Goal: Download file/media

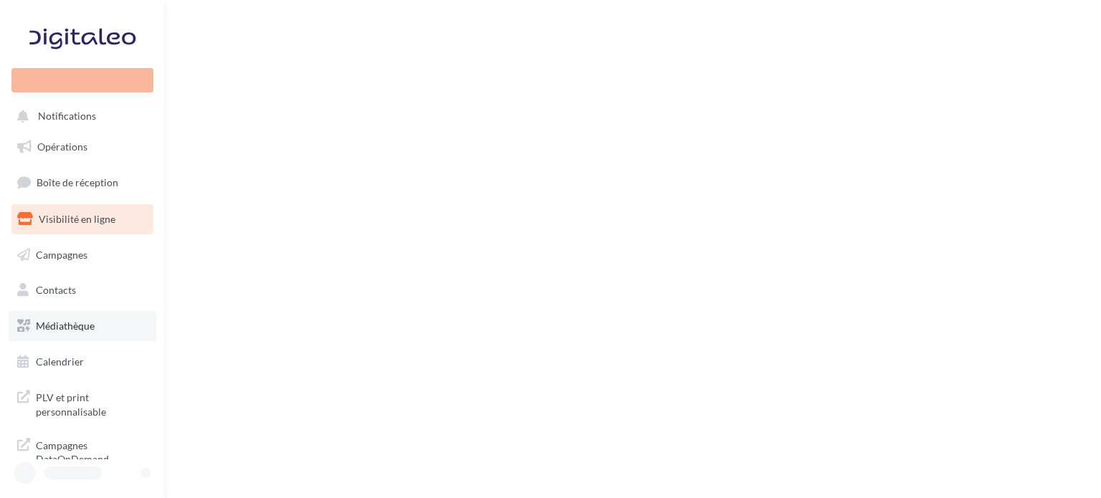
click at [75, 323] on span "Médiathèque" at bounding box center [65, 326] width 59 height 12
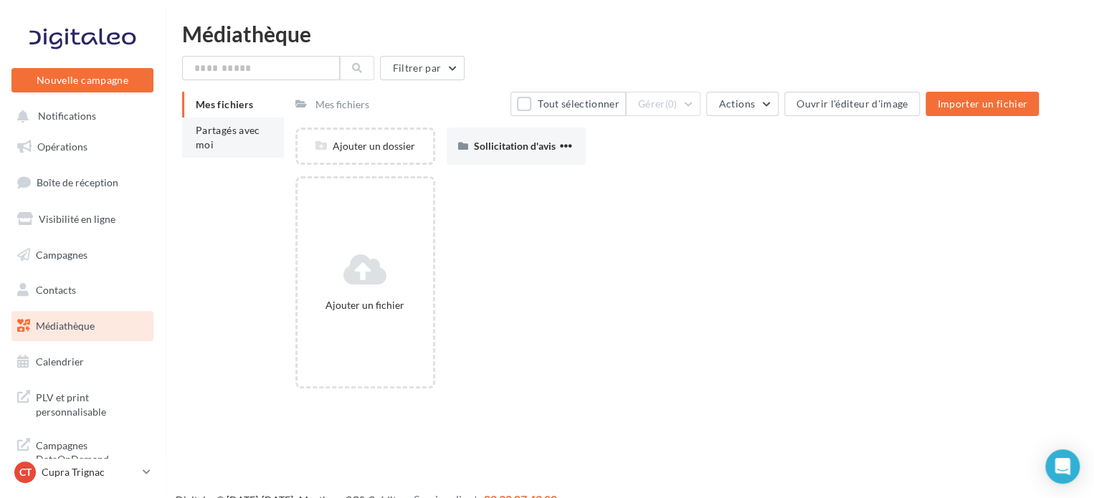
click at [229, 126] on span "Partagés avec moi" at bounding box center [228, 137] width 65 height 27
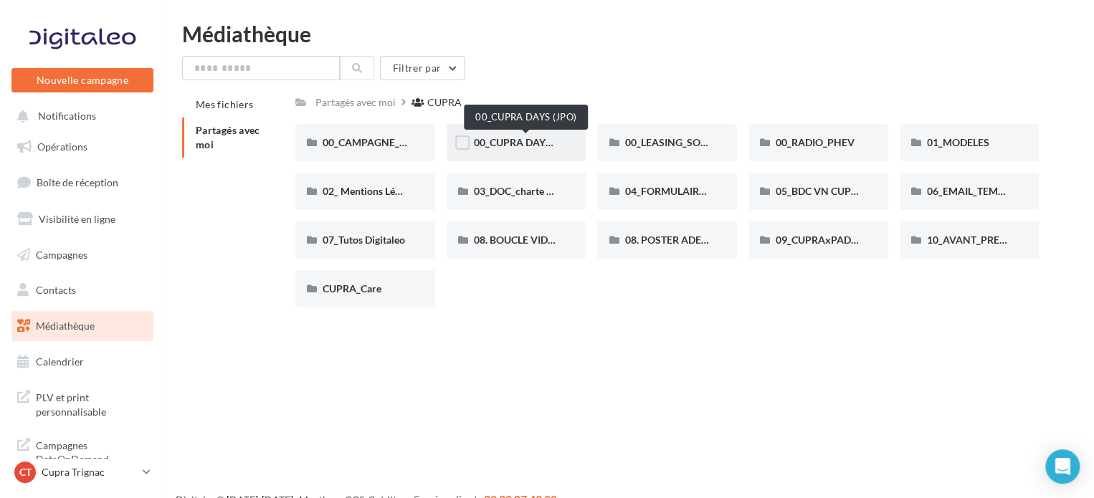
click at [533, 146] on span "00_CUPRA DAYS (JPO)" at bounding box center [526, 142] width 104 height 12
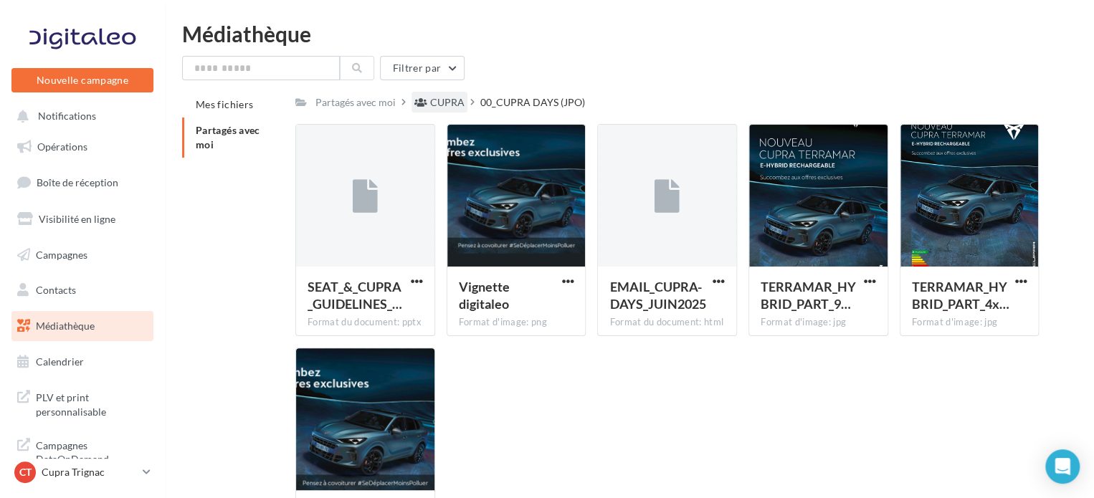
click at [442, 105] on div "CUPRA" at bounding box center [447, 102] width 34 height 14
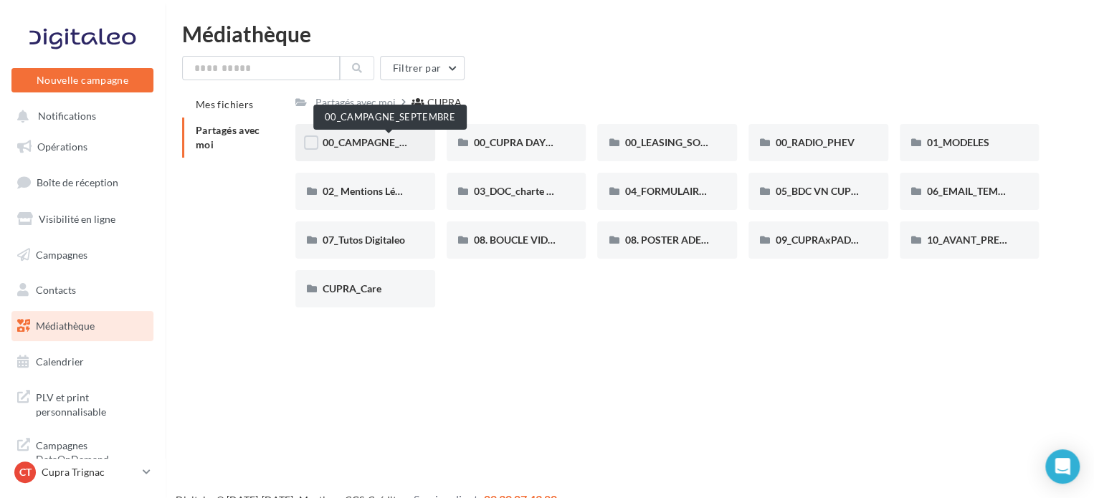
click at [341, 138] on span "00_CAMPAGNE_SEPTEMBRE" at bounding box center [390, 142] width 134 height 12
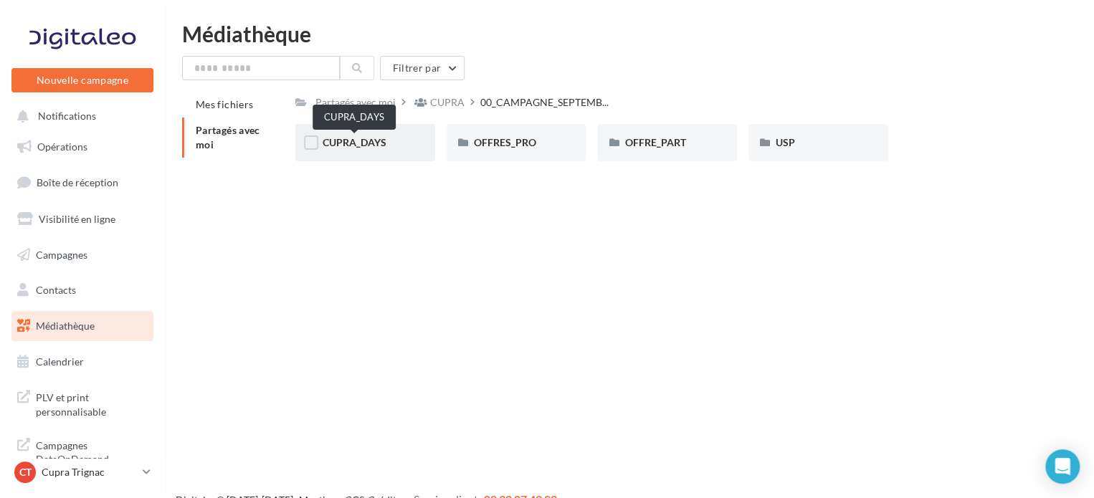
click at [356, 144] on span "CUPRA_DAYS" at bounding box center [355, 142] width 64 height 12
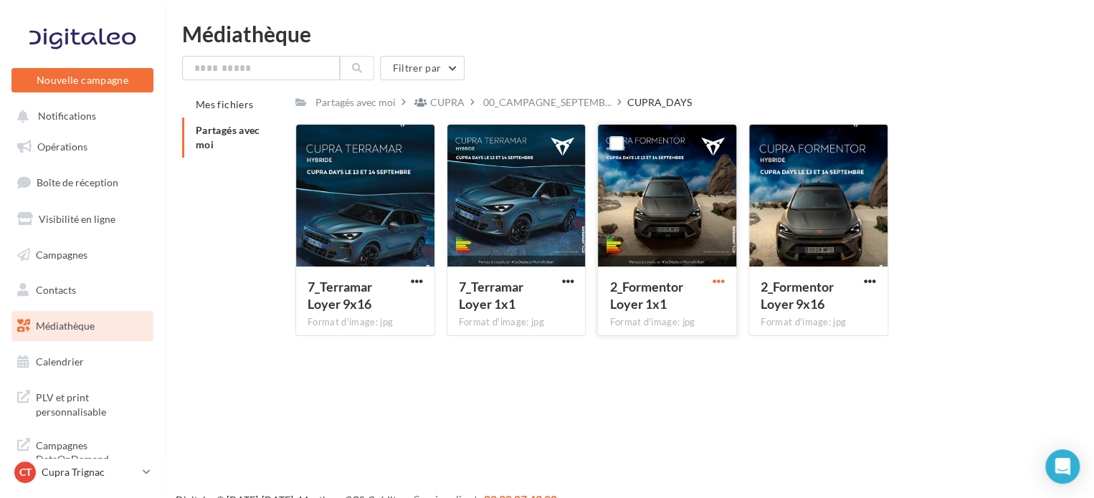
click at [716, 281] on span "button" at bounding box center [719, 281] width 12 height 12
click at [691, 303] on button "Télécharger" at bounding box center [655, 309] width 143 height 37
click at [884, 280] on div "2_Formentor Loyer 9x16 Format d'image: jpg" at bounding box center [818, 300] width 138 height 67
click at [873, 272] on div "2_Formentor Loyer 9x16 Format d'image: jpg" at bounding box center [818, 300] width 138 height 67
click at [875, 274] on div at bounding box center [870, 281] width 18 height 14
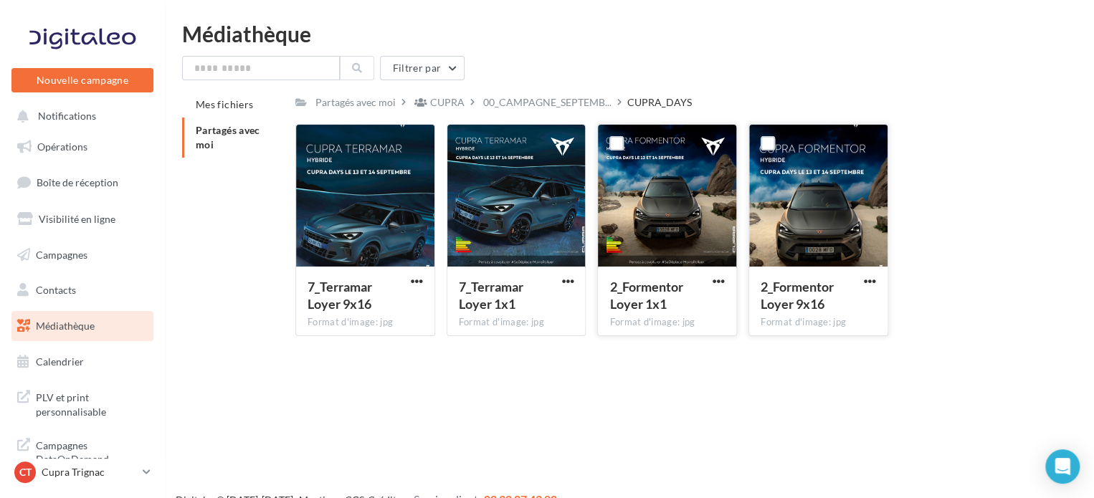
click at [878, 280] on div "2_Formentor Loyer 9x16 Format d'image: jpg" at bounding box center [818, 300] width 138 height 67
click at [877, 281] on button "button" at bounding box center [870, 282] width 18 height 14
click at [816, 295] on button "Télécharger" at bounding box center [807, 309] width 143 height 37
click at [498, 95] on div "00_CAMPAGNE_SEPTEMB..." at bounding box center [547, 102] width 134 height 21
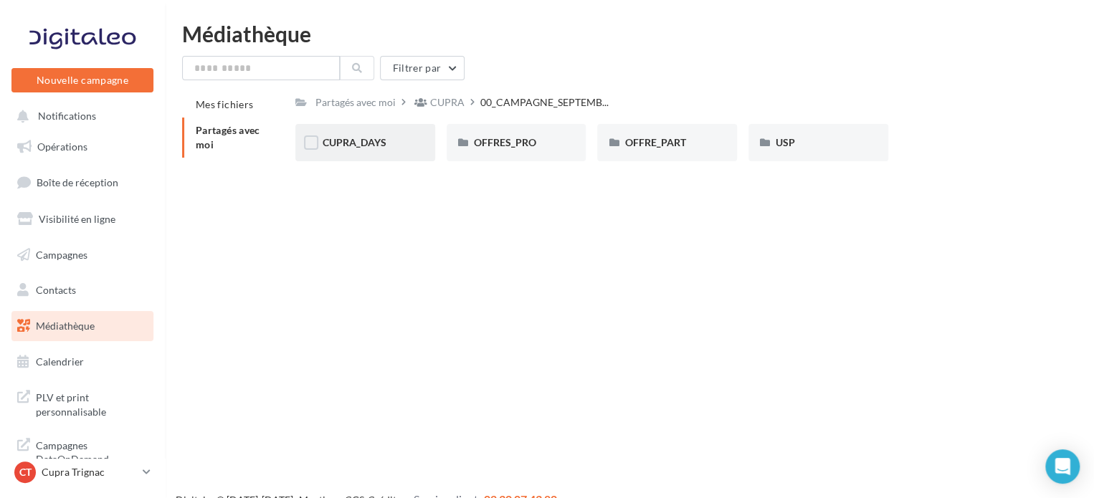
click at [386, 137] on div "CUPRA_DAYS" at bounding box center [365, 143] width 85 height 14
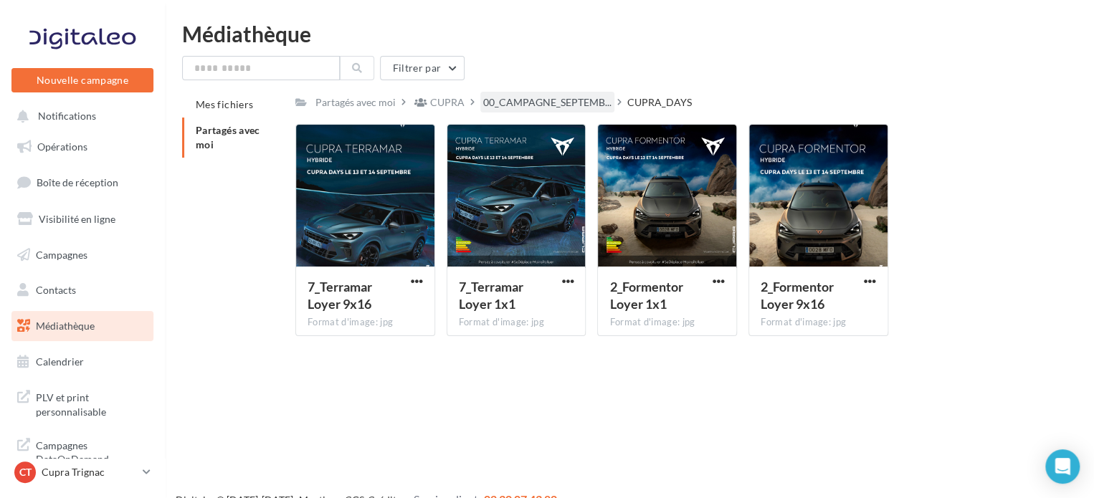
click at [531, 107] on span "00_CAMPAGNE_SEPTEMB..." at bounding box center [547, 102] width 128 height 14
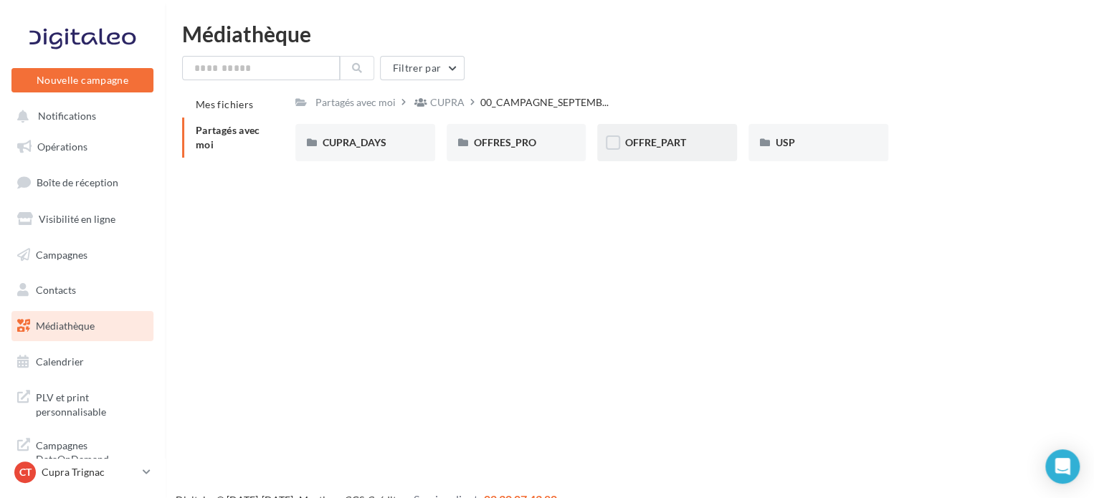
click at [668, 151] on div "OFFRE_PART" at bounding box center [667, 142] width 140 height 37
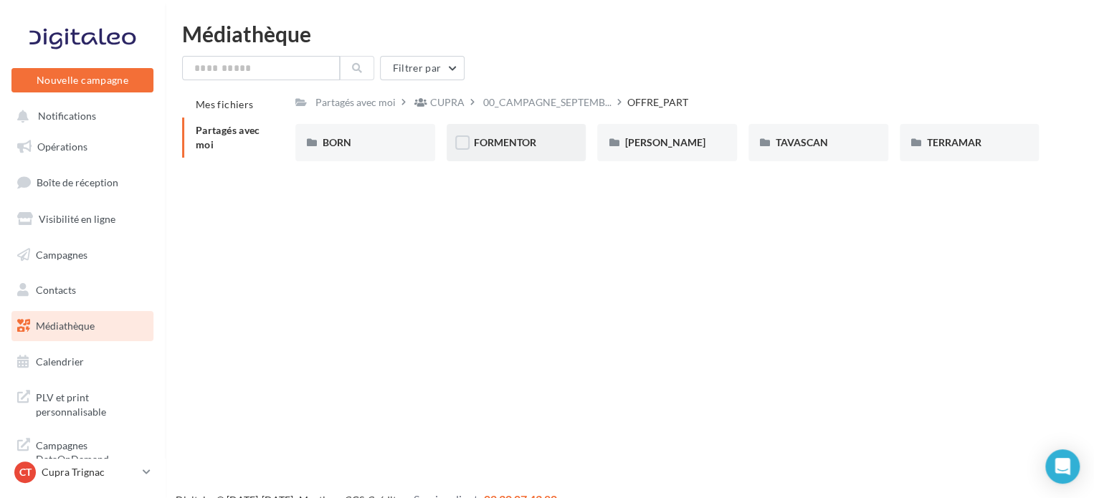
click at [546, 140] on div "FORMENTOR" at bounding box center [516, 143] width 85 height 14
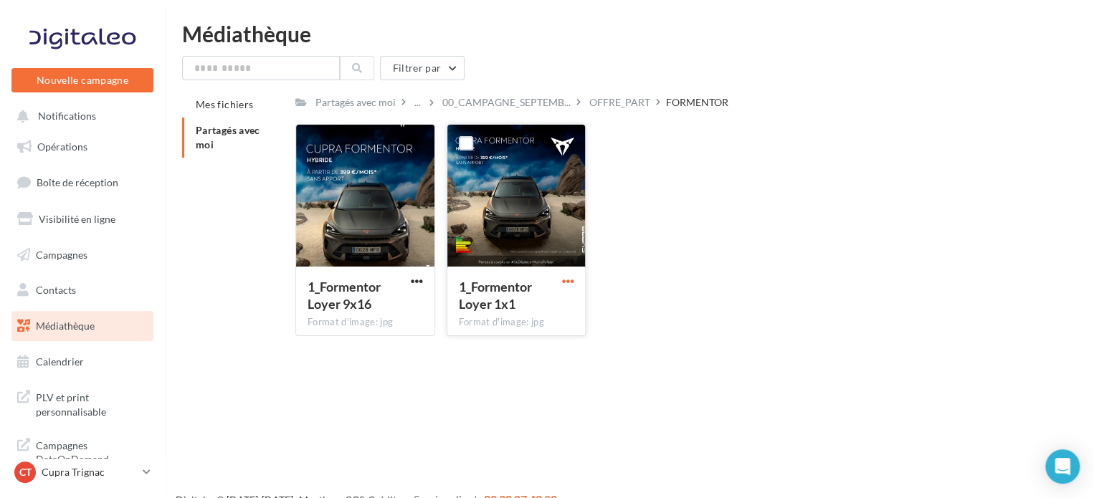
click at [563, 283] on span "button" at bounding box center [567, 281] width 12 height 12
click at [523, 312] on button "Télécharger" at bounding box center [504, 309] width 143 height 37
click at [605, 103] on div "OFFRE_PART" at bounding box center [619, 102] width 61 height 14
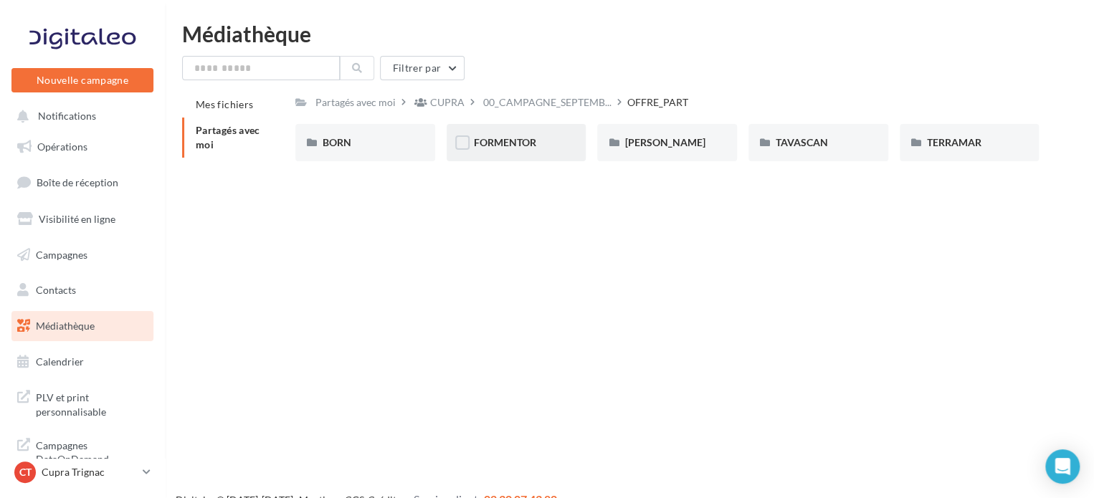
click at [506, 148] on span "FORMENTOR" at bounding box center [505, 142] width 62 height 12
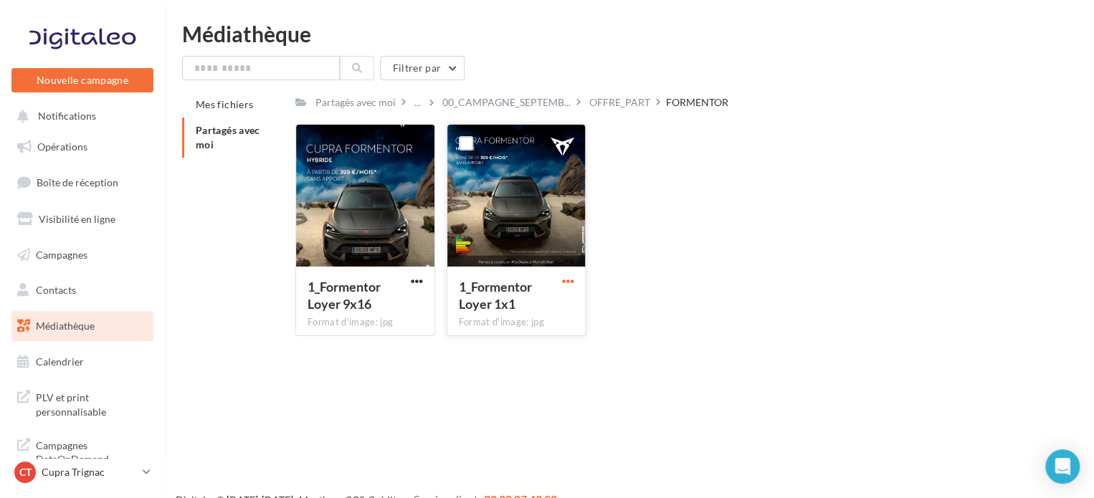
click at [572, 280] on span "button" at bounding box center [567, 281] width 12 height 12
click at [530, 298] on button "Télécharger" at bounding box center [504, 309] width 143 height 37
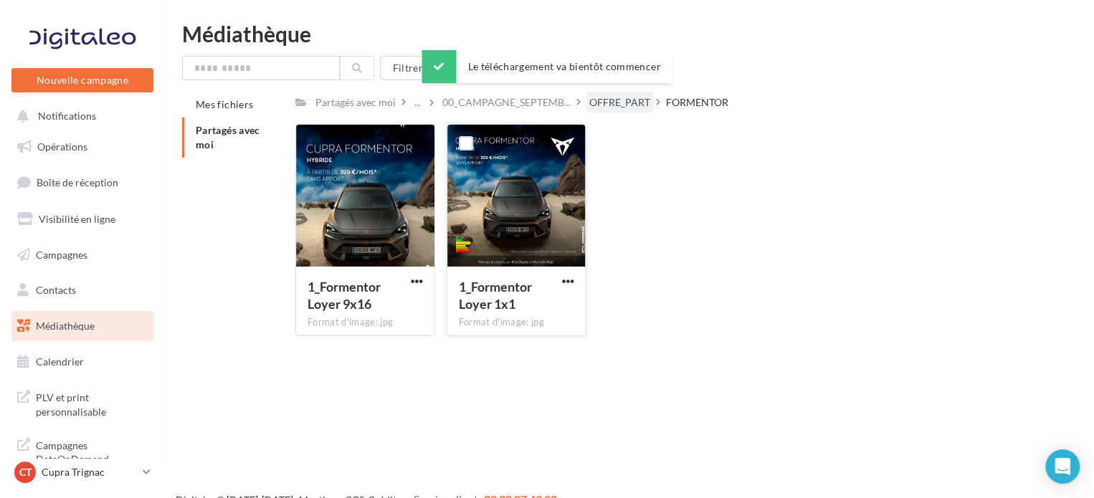
click at [613, 108] on div "OFFRE_PART" at bounding box center [619, 102] width 61 height 14
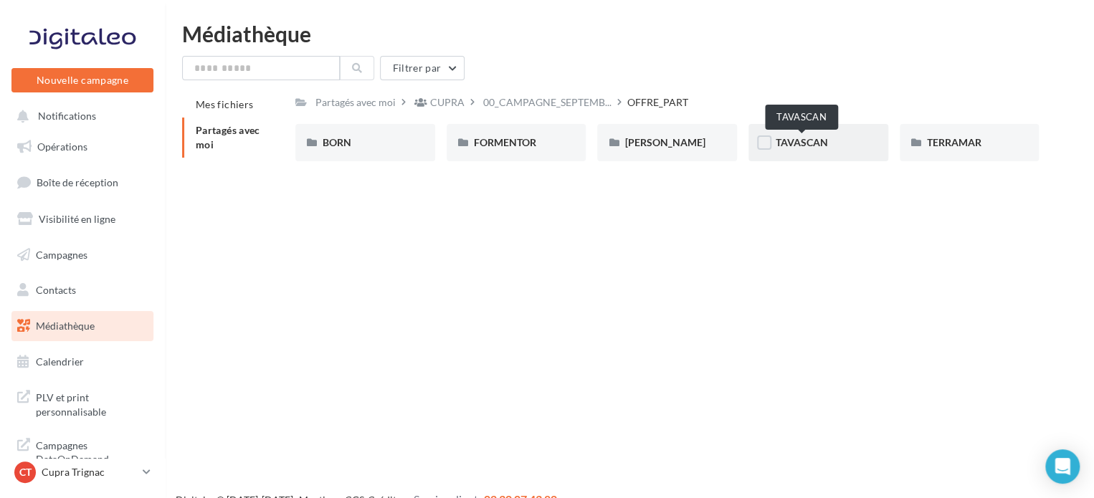
click at [803, 143] on span "TAVASCAN" at bounding box center [802, 142] width 52 height 12
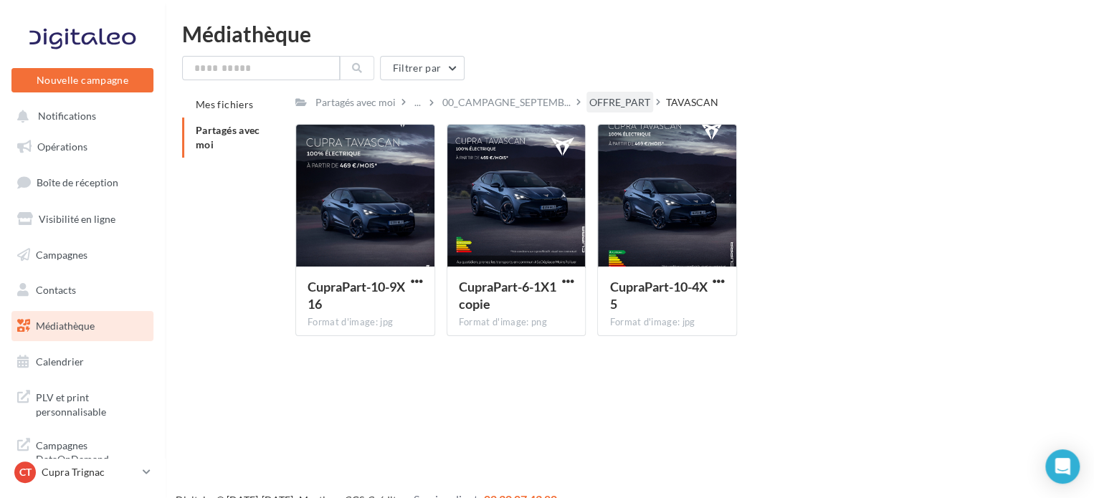
click at [602, 100] on div "OFFRE_PART" at bounding box center [619, 102] width 61 height 14
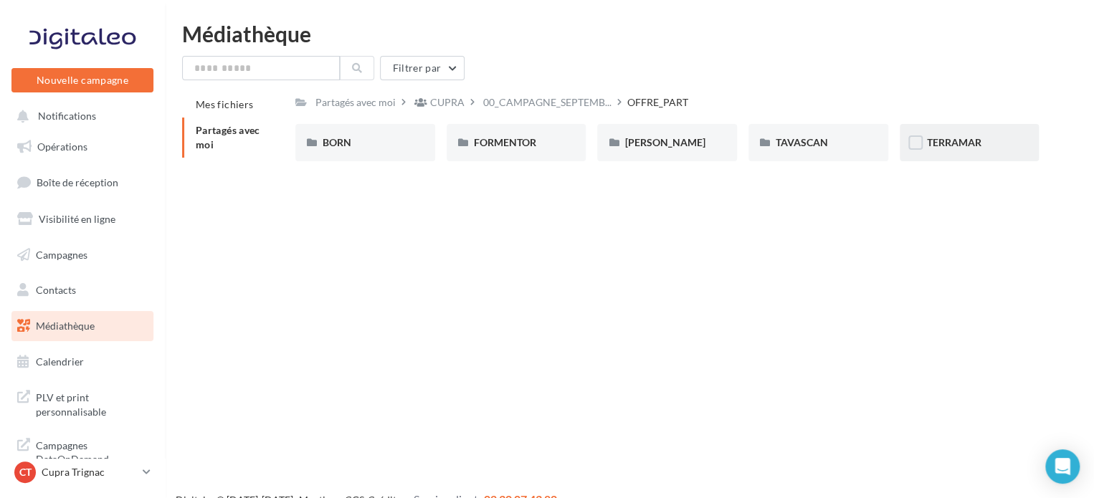
click at [952, 150] on div "TERRAMAR" at bounding box center [969, 143] width 85 height 14
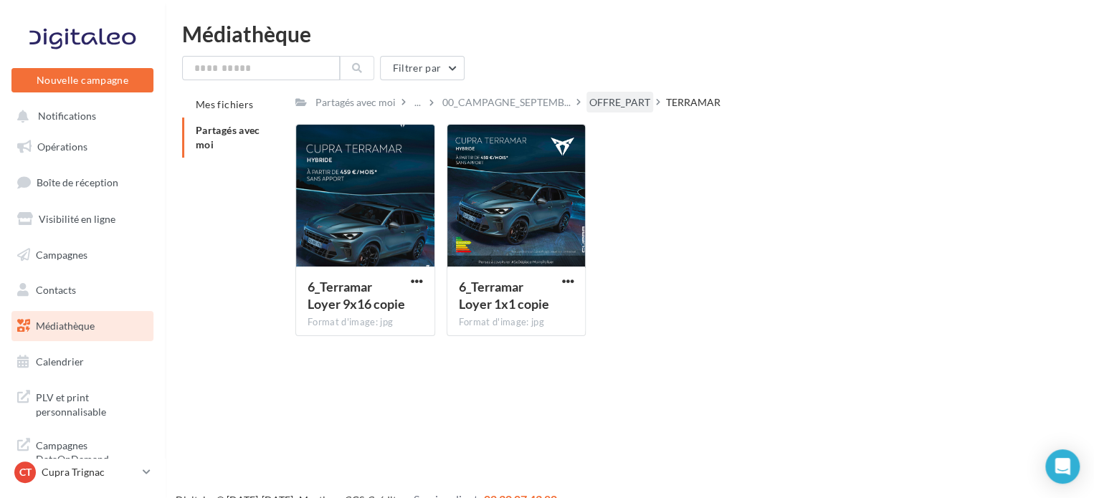
click at [611, 103] on div "OFFRE_PART" at bounding box center [619, 102] width 61 height 14
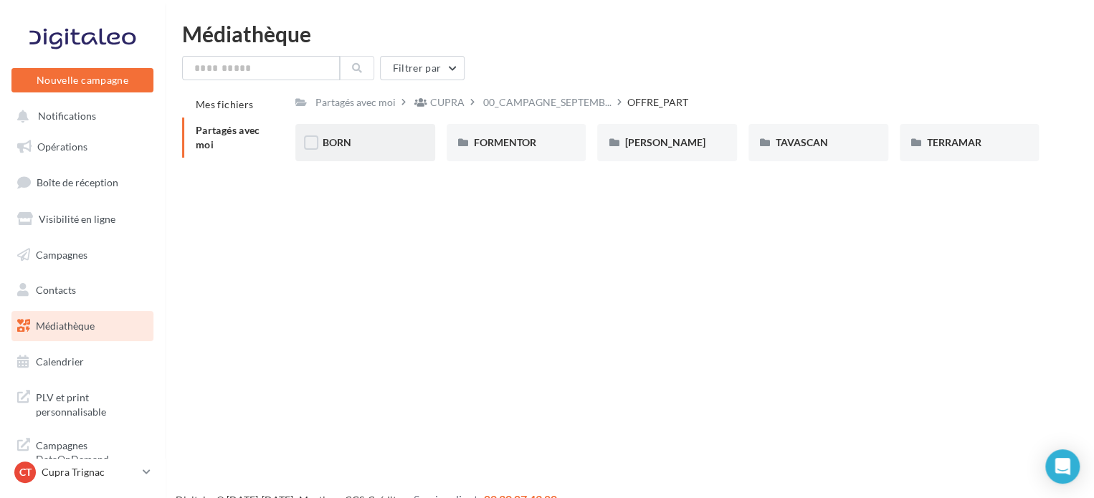
click at [379, 160] on div "BORN" at bounding box center [365, 142] width 140 height 37
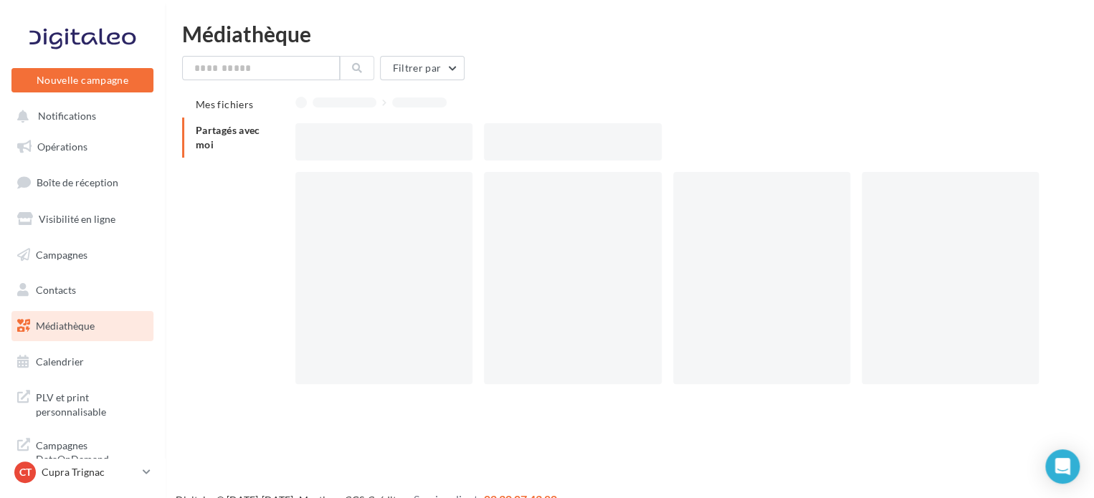
click at [379, 160] on div at bounding box center [383, 141] width 177 height 37
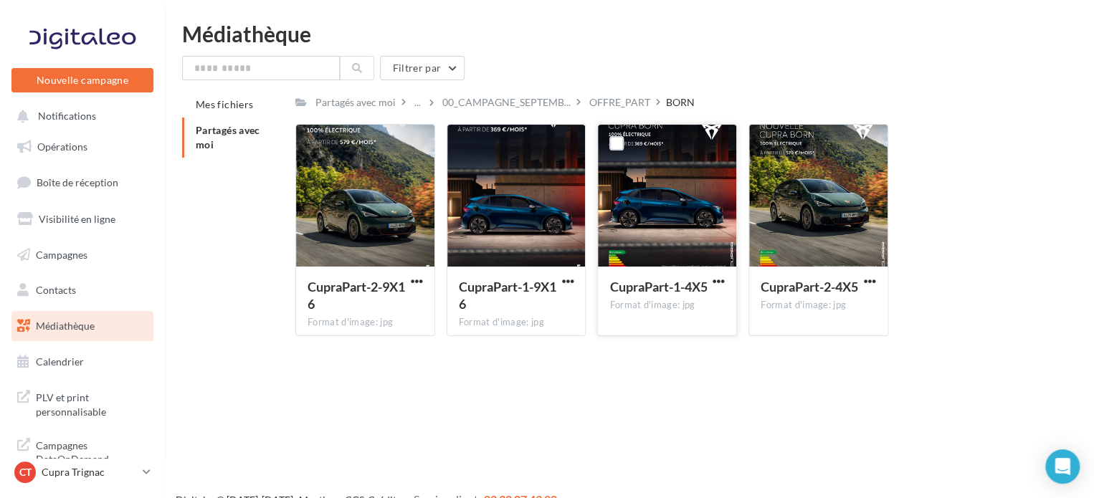
click at [725, 283] on button "button" at bounding box center [719, 282] width 18 height 14
click at [684, 303] on button "Télécharger" at bounding box center [655, 309] width 143 height 37
click at [620, 102] on div "OFFRE_PART" at bounding box center [619, 102] width 61 height 14
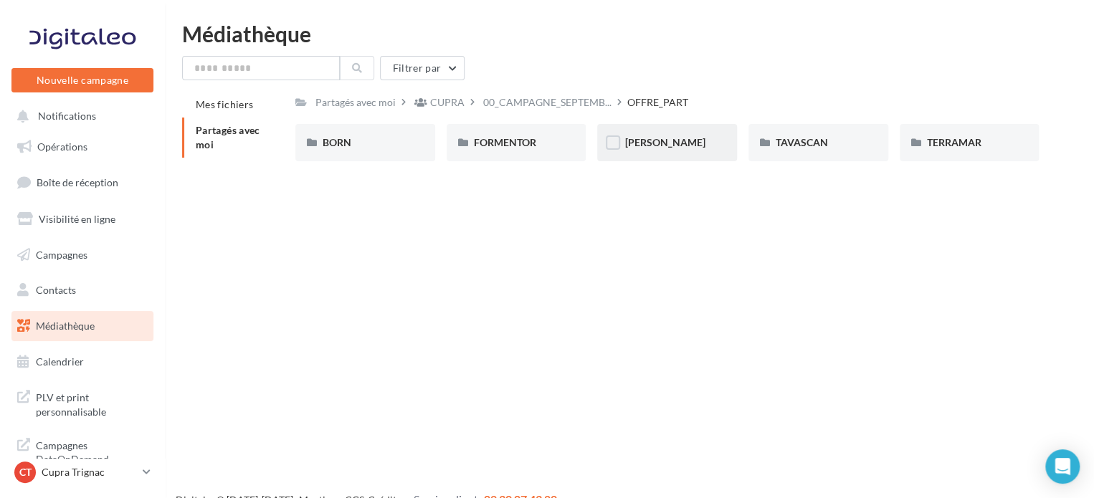
click at [667, 148] on div "LEON" at bounding box center [667, 143] width 85 height 14
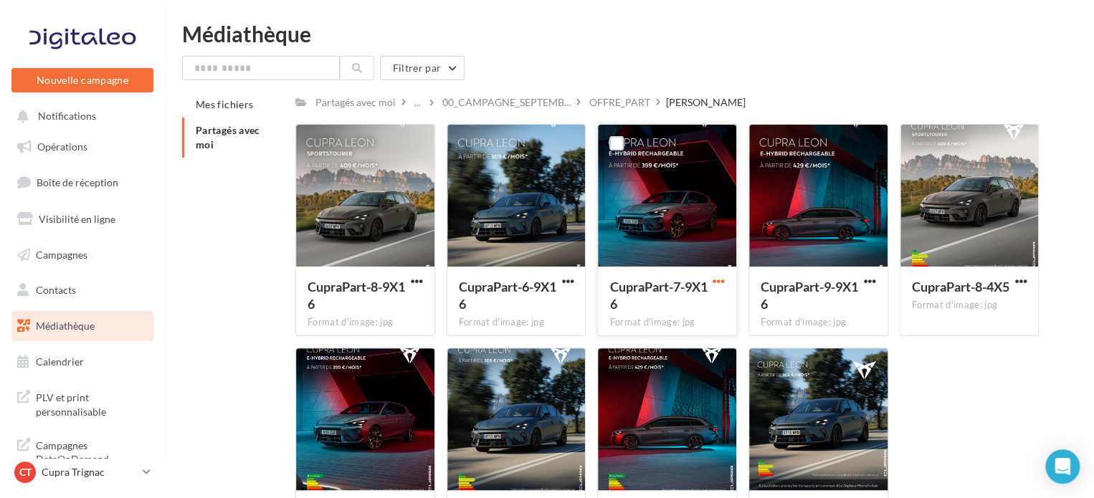
click at [722, 280] on span "button" at bounding box center [719, 281] width 12 height 12
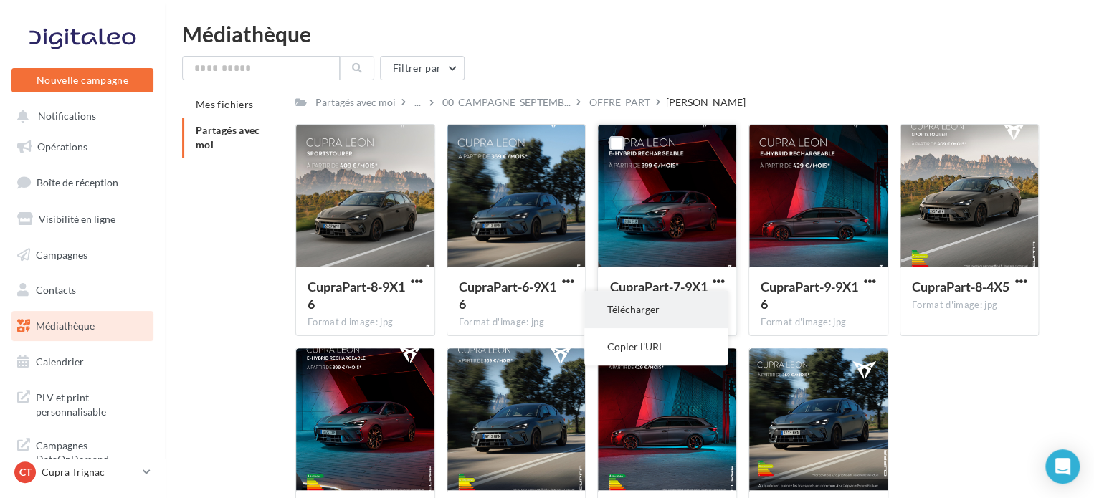
click at [683, 295] on button "Télécharger" at bounding box center [655, 309] width 143 height 37
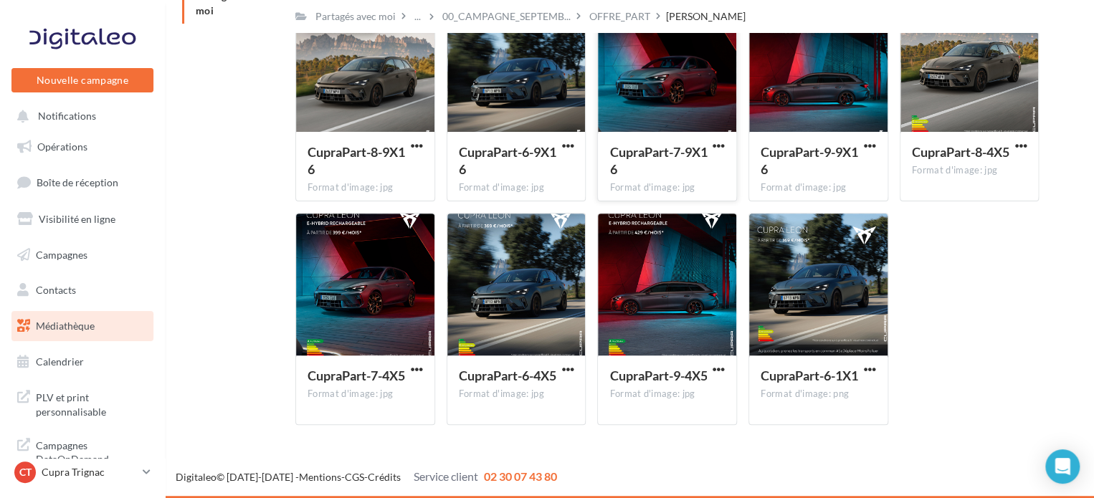
click at [1027, 358] on div "CupraPart-8-9X16 Format d'image: jpg CupraPart-8-9X16 CupraPart-6-9X16 Format d…" at bounding box center [672, 212] width 755 height 447
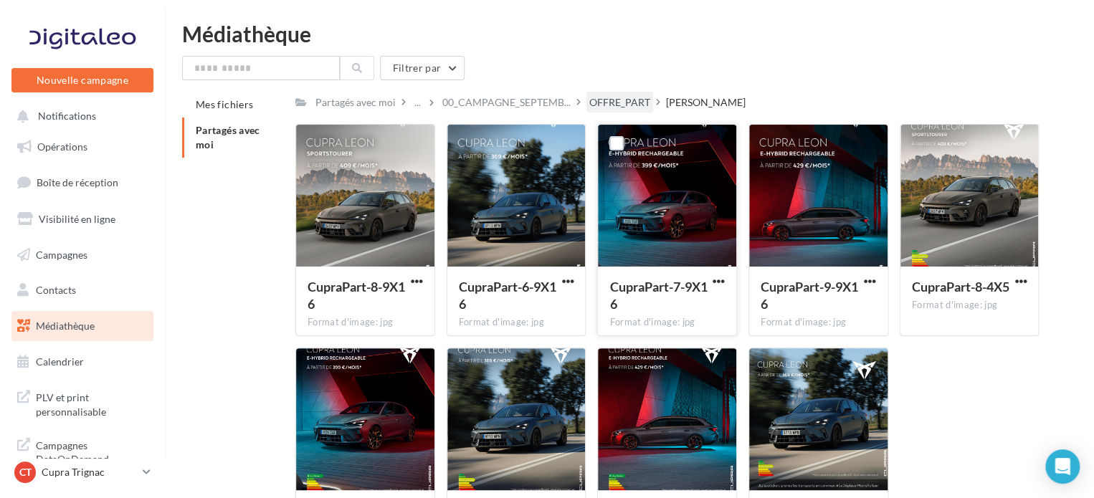
click at [614, 108] on div "OFFRE_PART" at bounding box center [619, 102] width 61 height 14
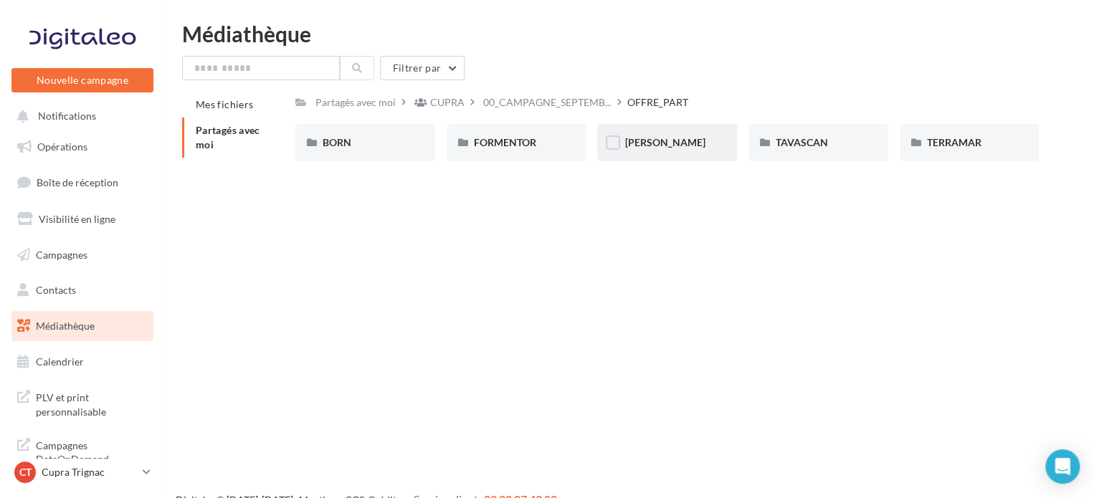
click at [668, 145] on div "LEON" at bounding box center [667, 143] width 85 height 14
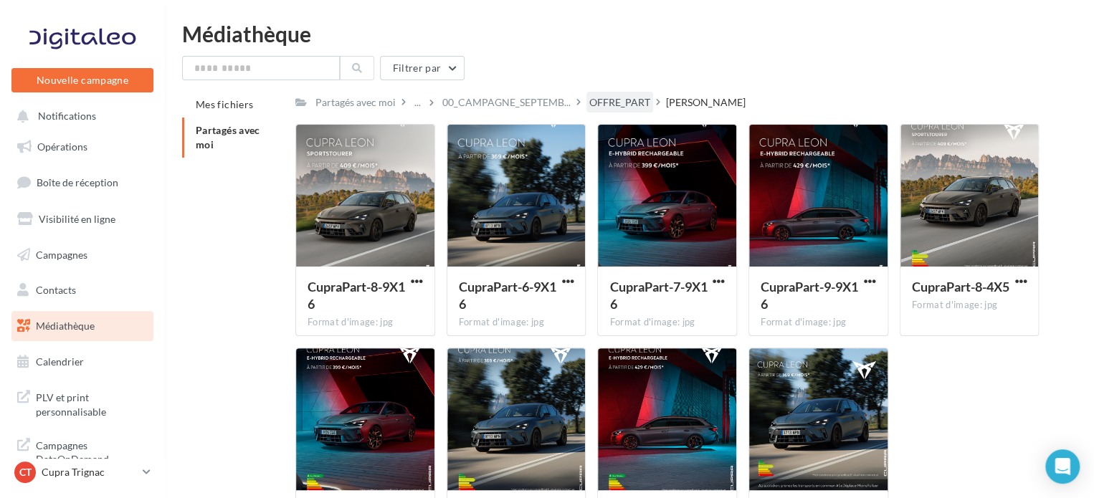
click at [635, 112] on div "OFFRE_PART" at bounding box center [620, 102] width 67 height 21
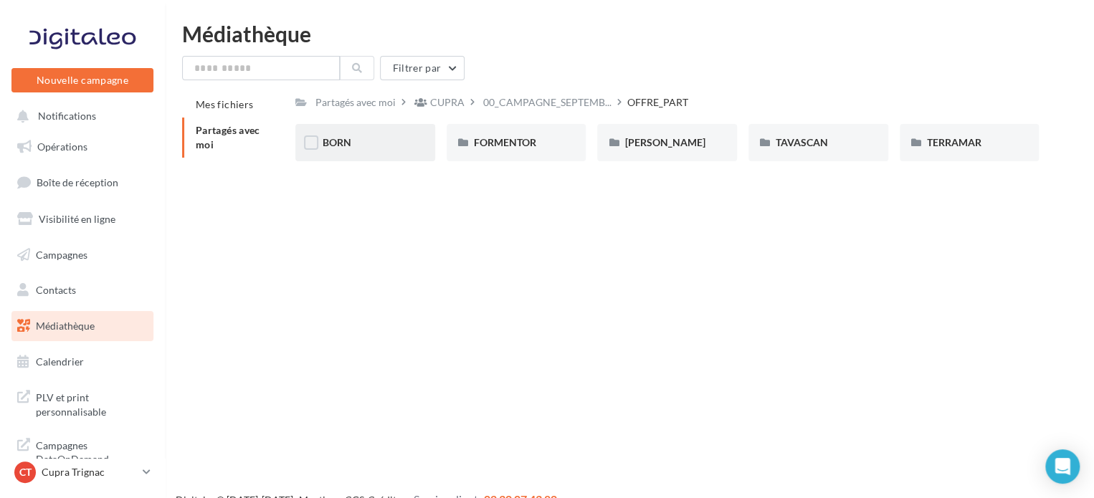
click at [376, 153] on div "BORN" at bounding box center [365, 142] width 140 height 37
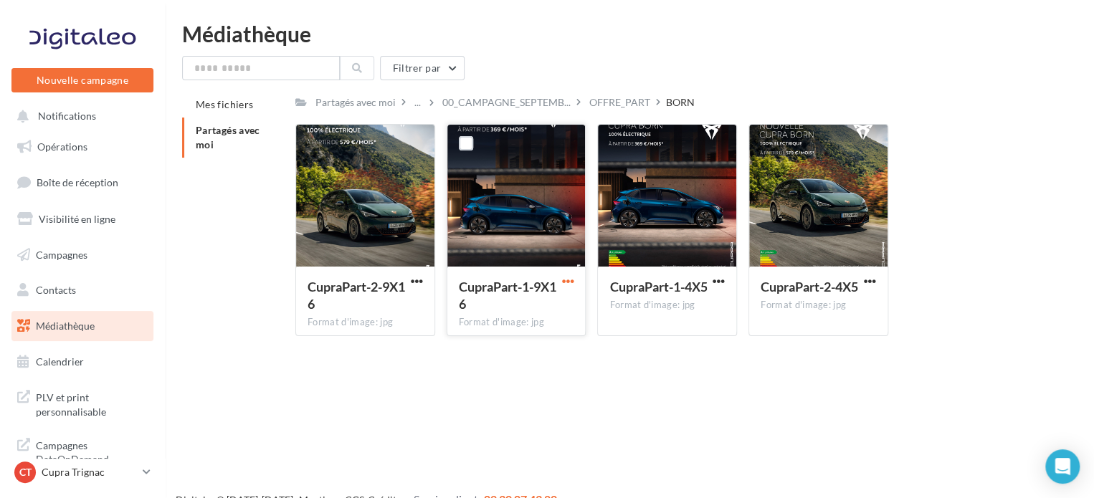
click at [568, 283] on span "button" at bounding box center [567, 281] width 12 height 12
click at [544, 304] on button "Télécharger" at bounding box center [504, 309] width 143 height 37
click at [617, 103] on div "OFFRE_PART" at bounding box center [619, 102] width 61 height 14
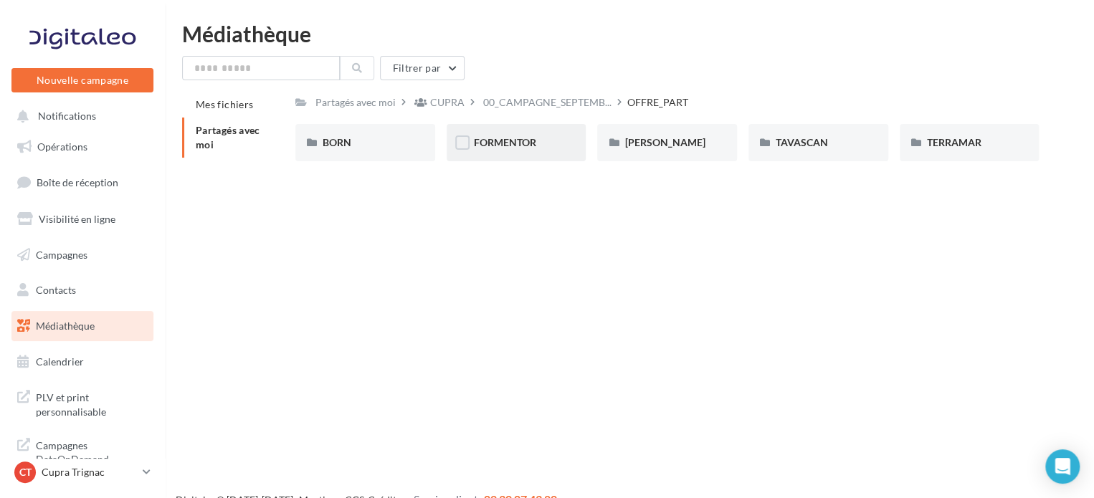
click at [512, 149] on div "FORMENTOR" at bounding box center [516, 143] width 85 height 14
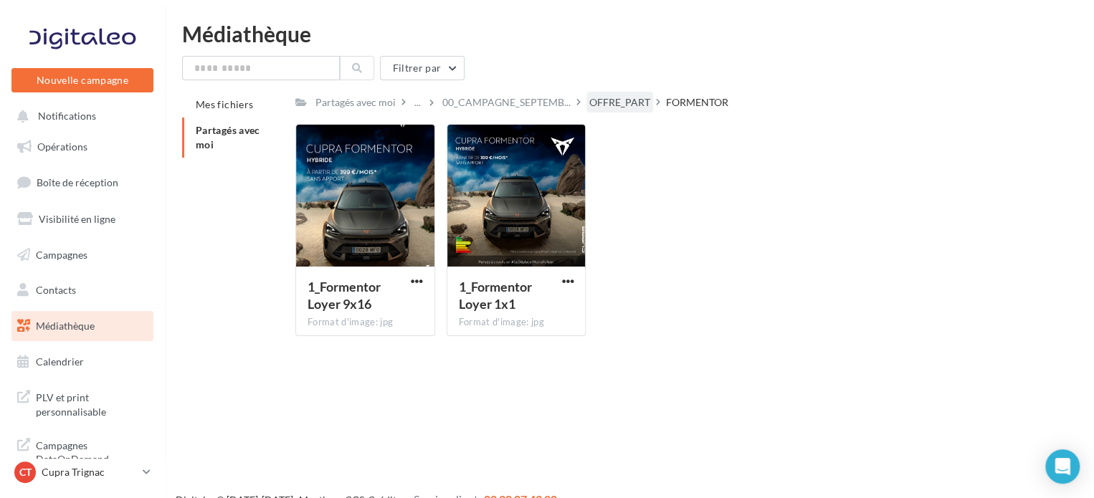
click at [613, 103] on div "OFFRE_PART" at bounding box center [619, 102] width 61 height 14
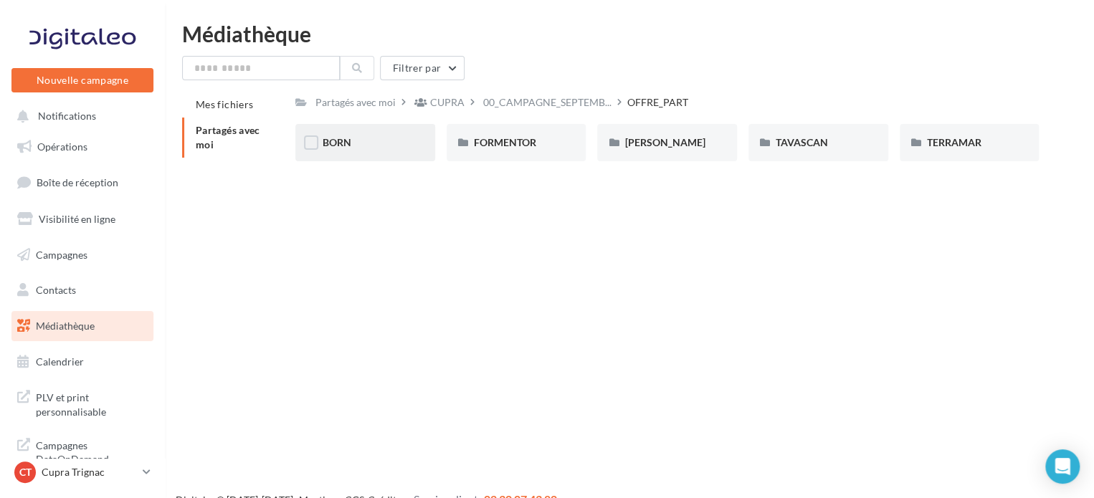
click at [361, 146] on div "BORN" at bounding box center [365, 143] width 85 height 14
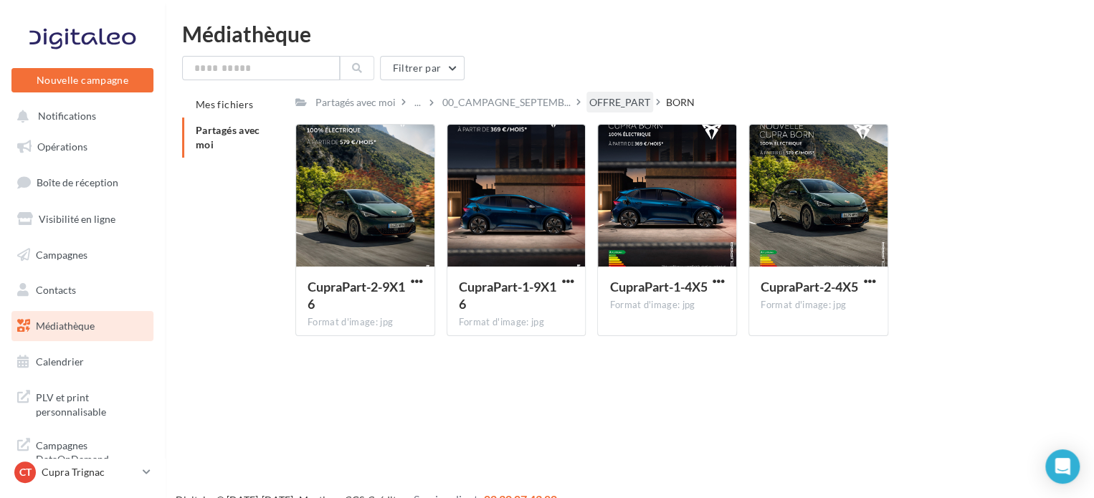
click at [617, 110] on div "OFFRE_PART" at bounding box center [620, 102] width 67 height 21
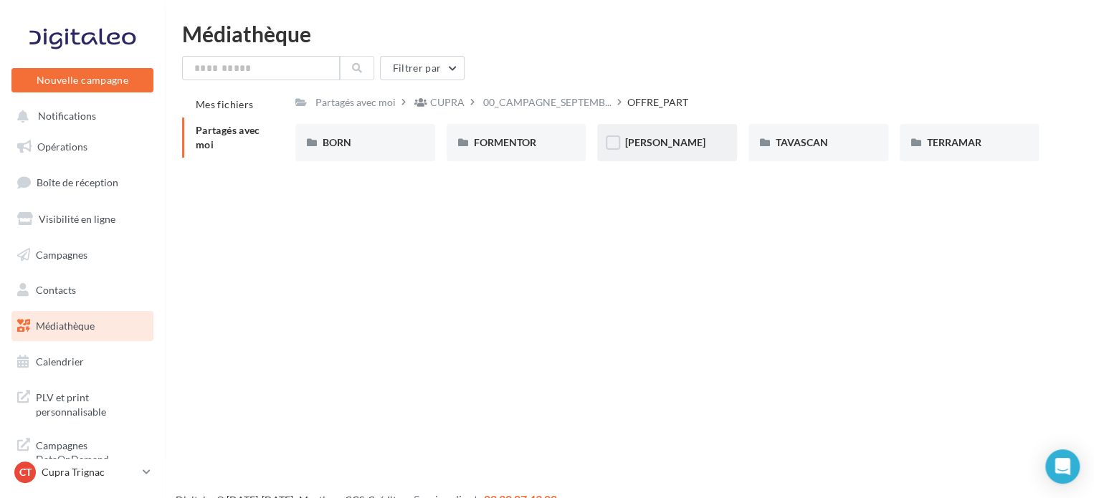
click at [668, 143] on div "LEON" at bounding box center [667, 143] width 85 height 14
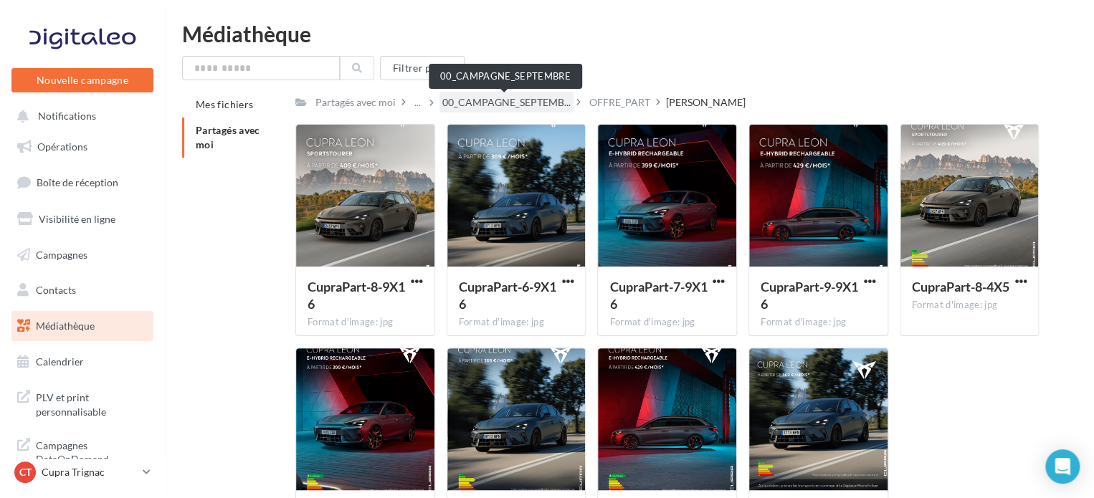
click at [553, 108] on span "00_CAMPAGNE_SEPTEMB..." at bounding box center [506, 102] width 128 height 14
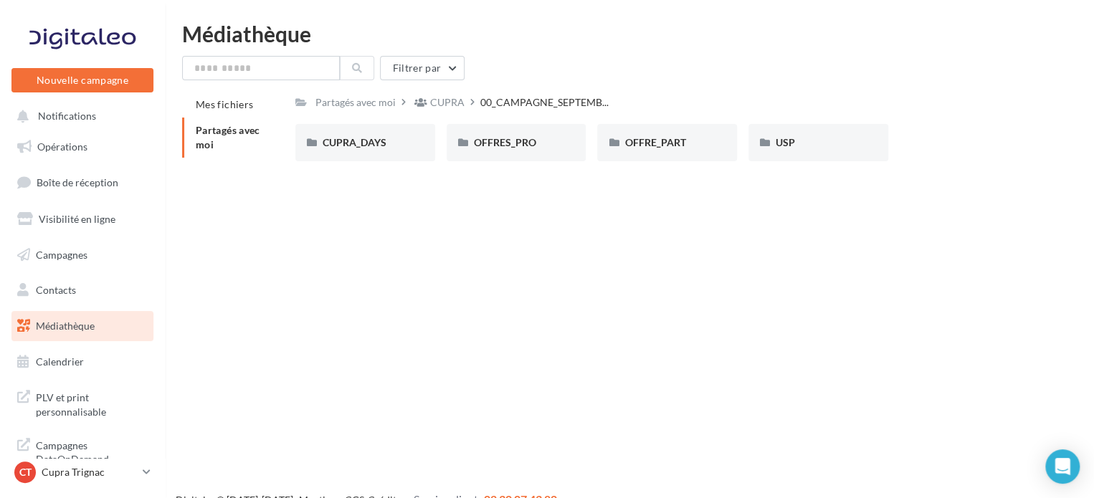
click at [445, 133] on div "CUPRA_DAYS CUPRA_DAYS" at bounding box center [370, 142] width 151 height 37
click at [536, 144] on div "OFFRES_PRO" at bounding box center [516, 143] width 85 height 14
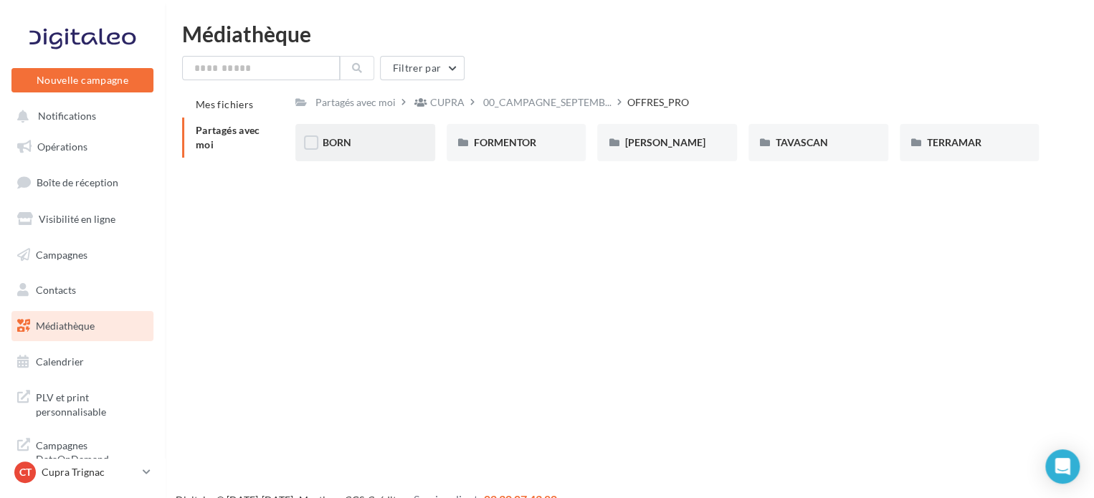
click at [374, 148] on div "BORN" at bounding box center [365, 143] width 85 height 14
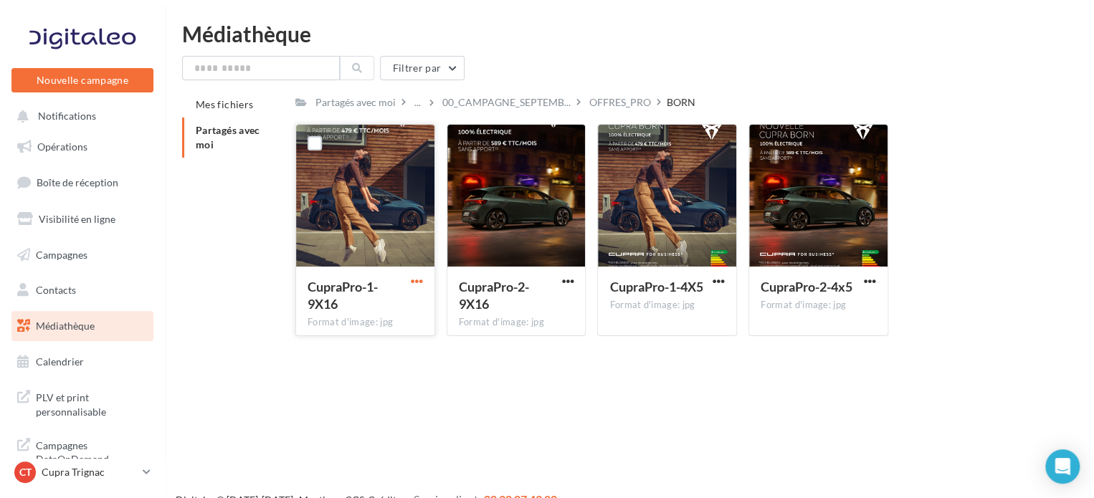
click at [413, 285] on span "button" at bounding box center [417, 281] width 12 height 12
click at [404, 303] on button "Télécharger" at bounding box center [354, 309] width 143 height 37
click at [714, 279] on span "button" at bounding box center [719, 281] width 12 height 12
click at [672, 300] on button "Télécharger" at bounding box center [655, 309] width 143 height 37
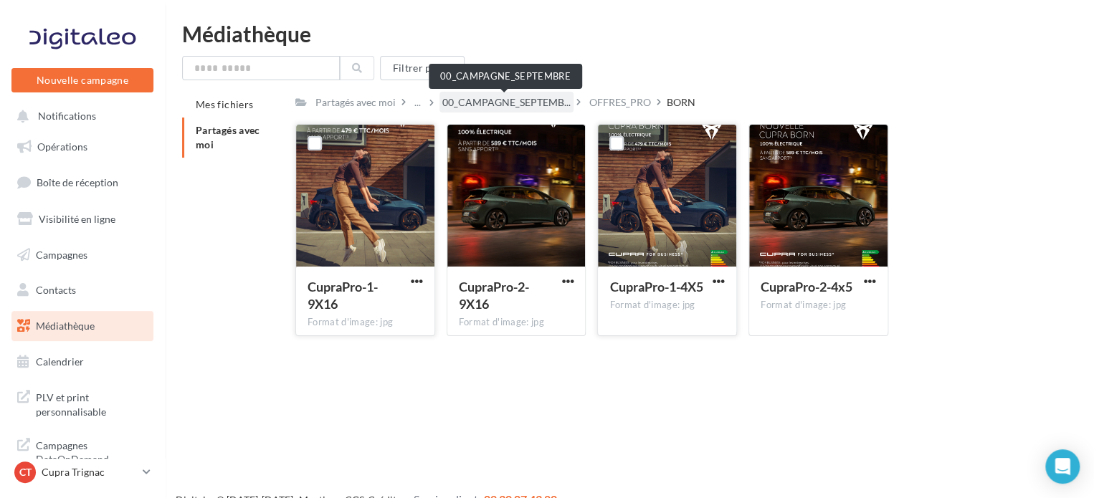
click at [545, 109] on span "00_CAMPAGNE_SEPTEMB..." at bounding box center [506, 102] width 128 height 14
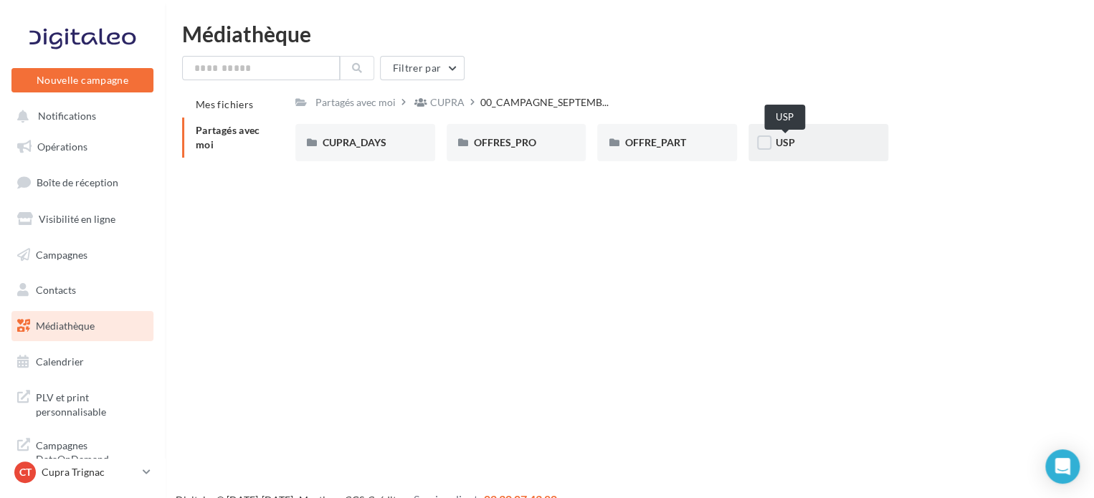
click at [783, 138] on span "USP" at bounding box center [785, 142] width 19 height 12
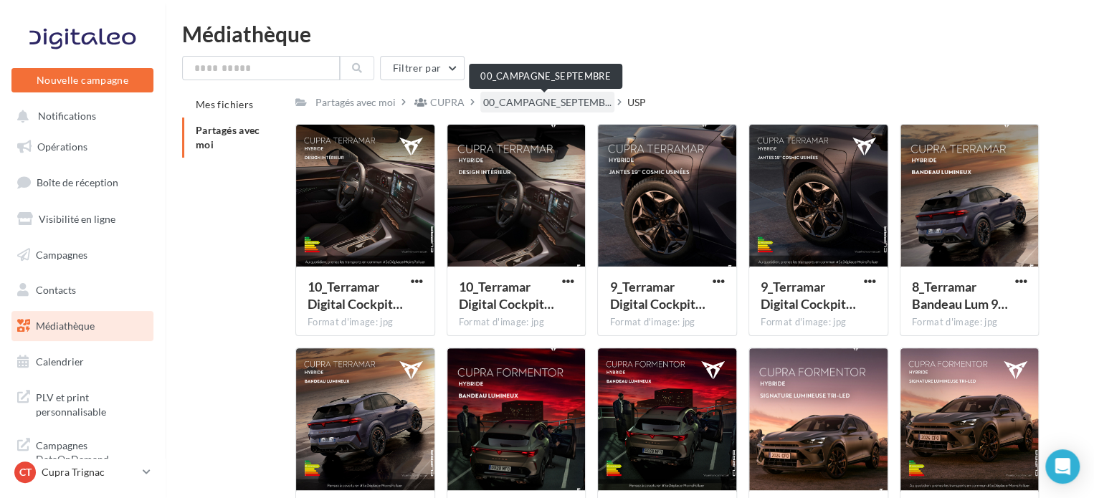
click at [551, 108] on span "00_CAMPAGNE_SEPTEMB..." at bounding box center [547, 102] width 128 height 14
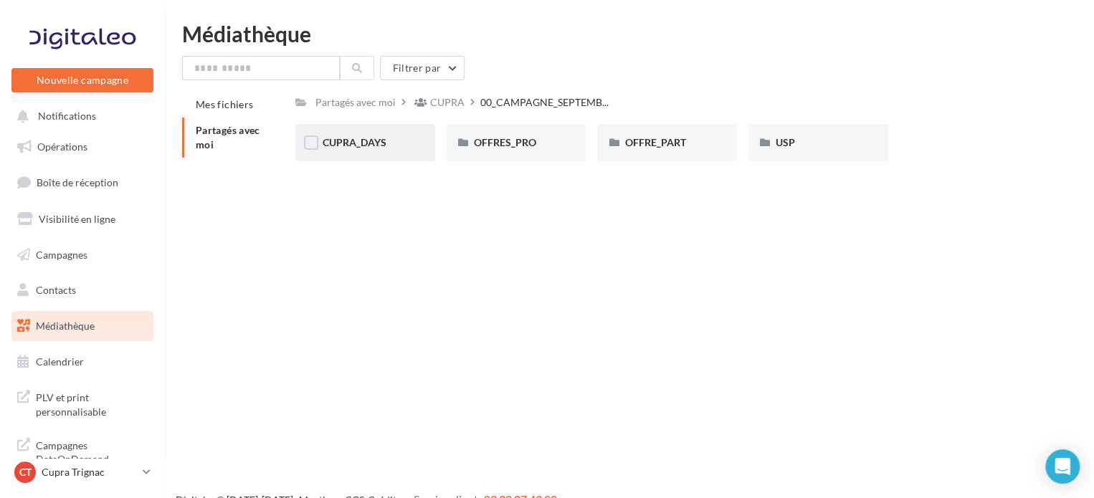
click at [383, 150] on div "CUPRA_DAYS" at bounding box center [365, 143] width 85 height 14
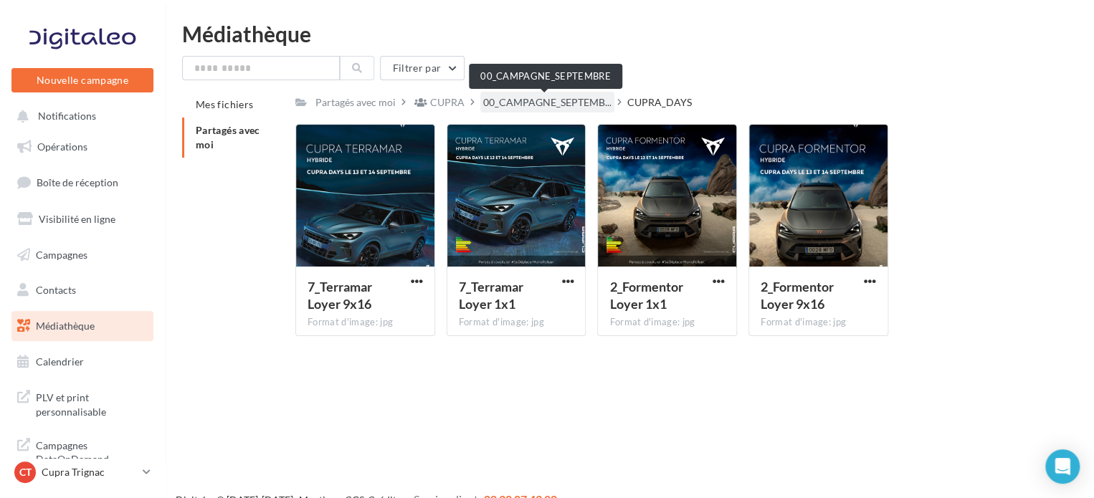
click at [599, 102] on span "00_CAMPAGNE_SEPTEMB..." at bounding box center [547, 102] width 128 height 14
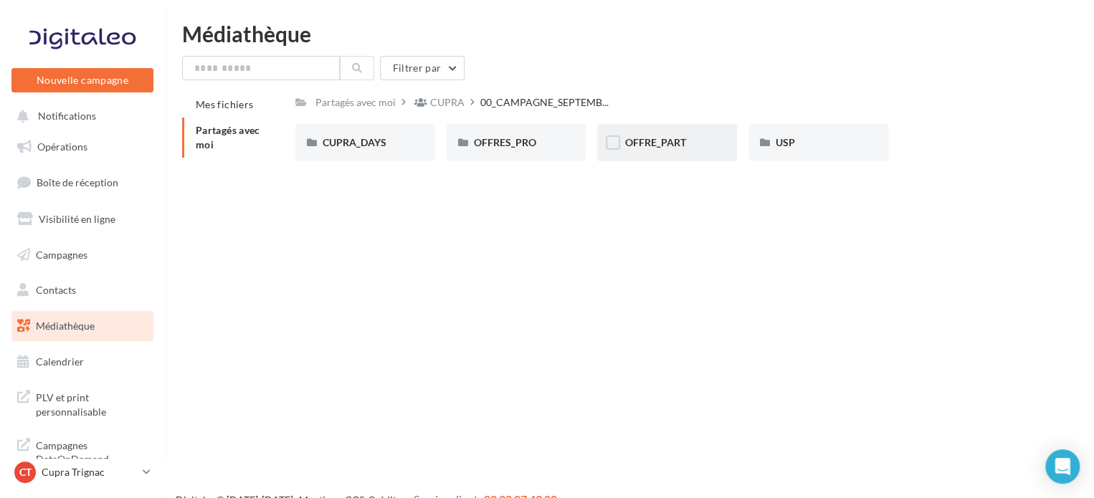
click at [675, 132] on div "OFFRE_PART" at bounding box center [667, 142] width 140 height 37
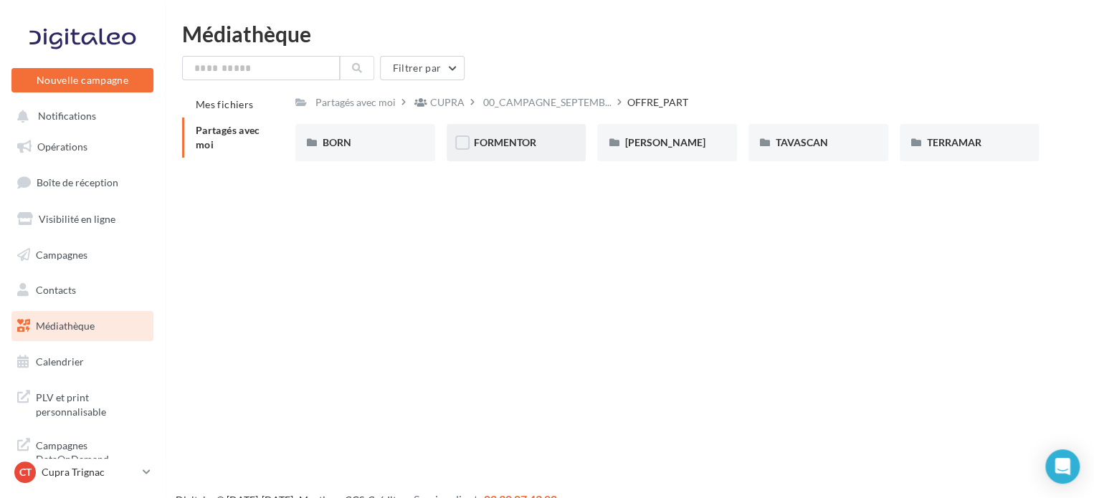
click at [520, 135] on div "FORMENTOR" at bounding box center [517, 142] width 140 height 37
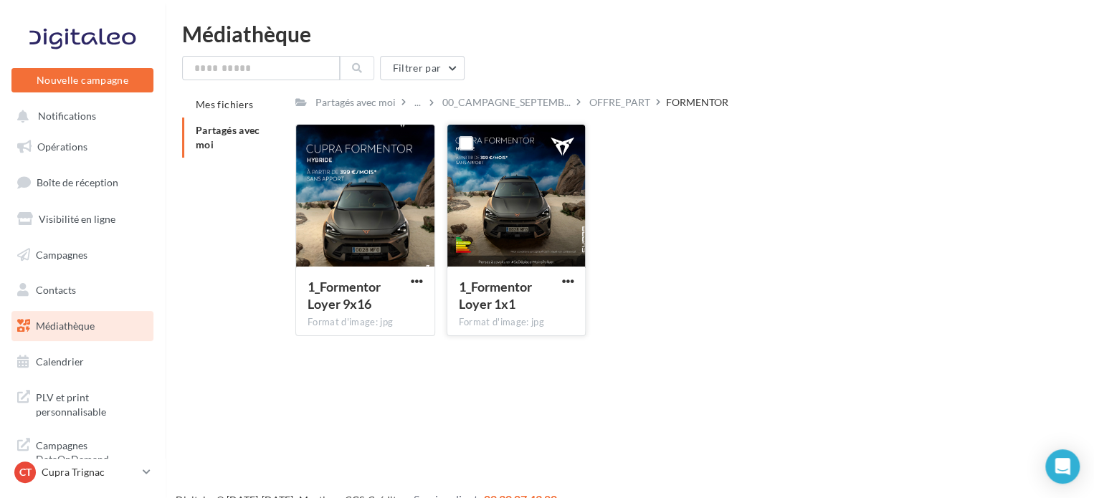
click at [517, 181] on div at bounding box center [516, 196] width 138 height 143
click at [582, 280] on div "1_Formentor Loyer 1x1 Format d'image: jpg" at bounding box center [516, 300] width 138 height 67
click at [564, 283] on span "button" at bounding box center [567, 281] width 12 height 12
click at [499, 309] on button "Télécharger" at bounding box center [504, 309] width 143 height 37
click at [618, 103] on div "OFFRE_PART" at bounding box center [619, 102] width 61 height 14
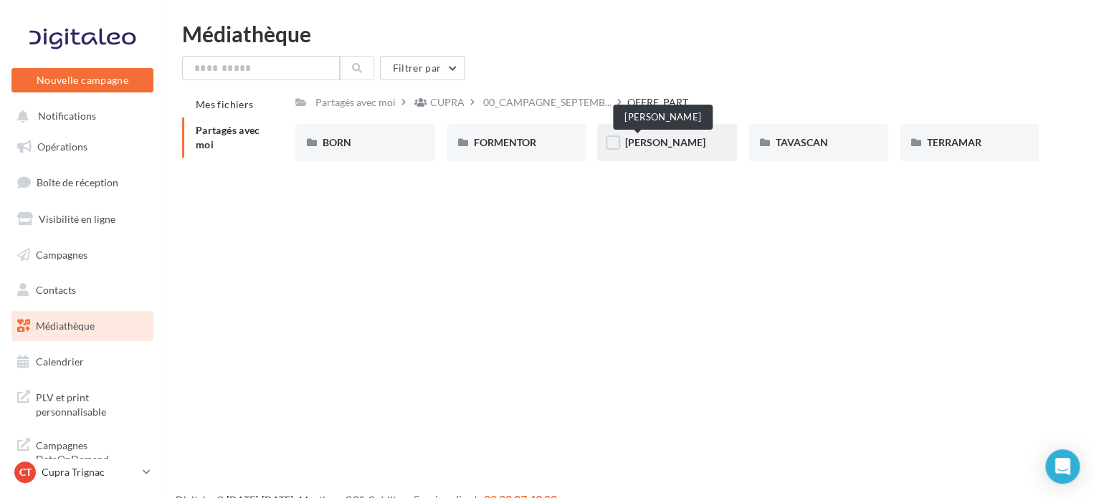
click at [635, 141] on span "LEON" at bounding box center [665, 142] width 80 height 12
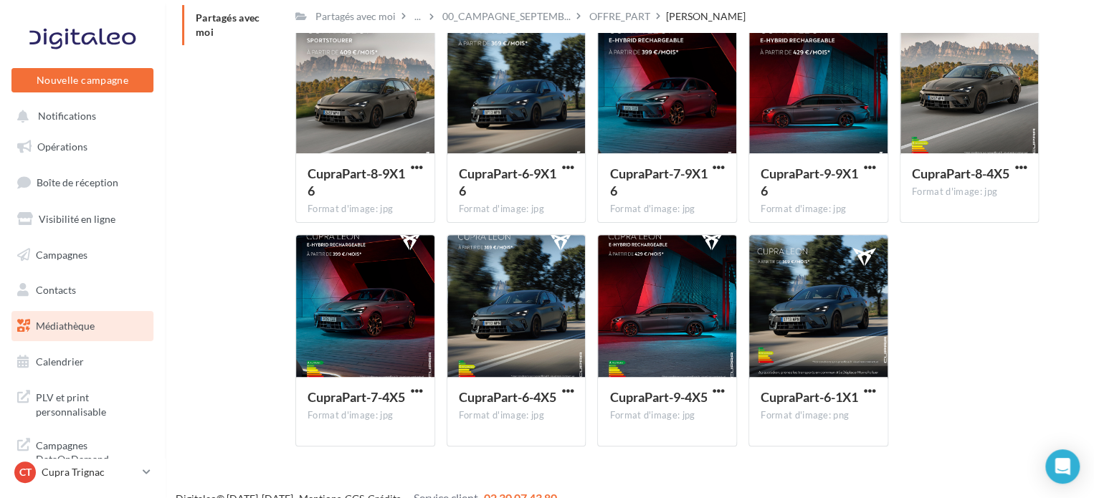
scroll to position [134, 0]
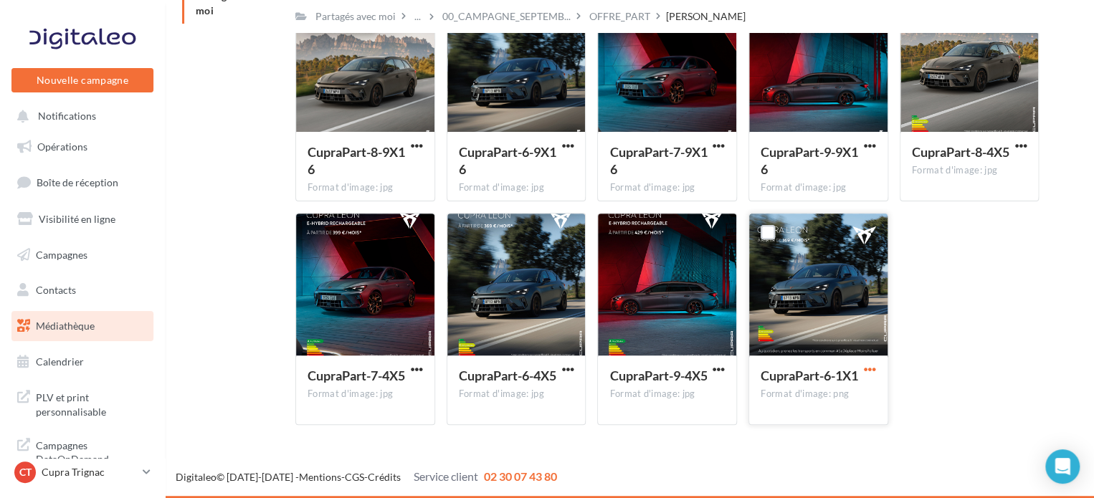
click at [872, 373] on span "button" at bounding box center [870, 370] width 12 height 12
click at [783, 411] on button "Télécharger" at bounding box center [807, 398] width 143 height 37
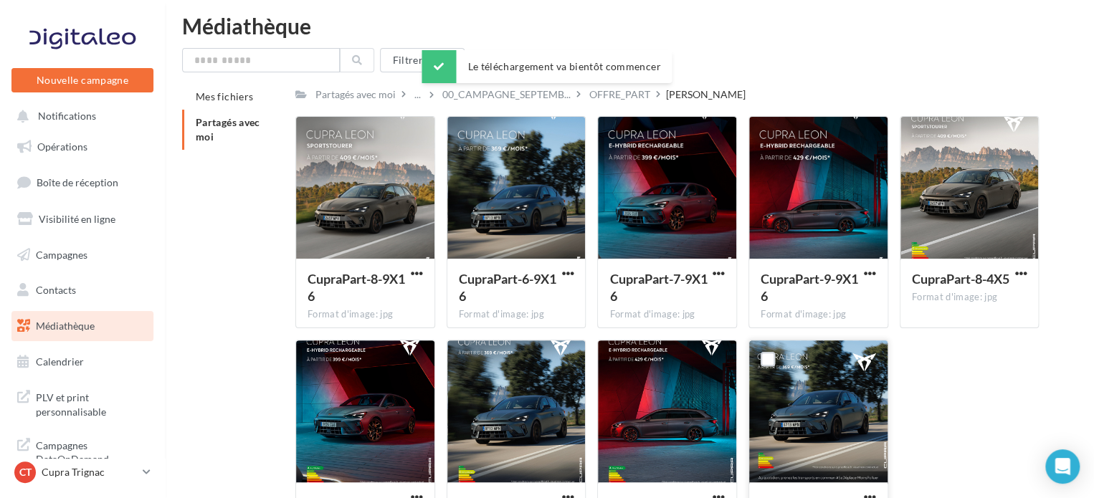
scroll to position [0, 0]
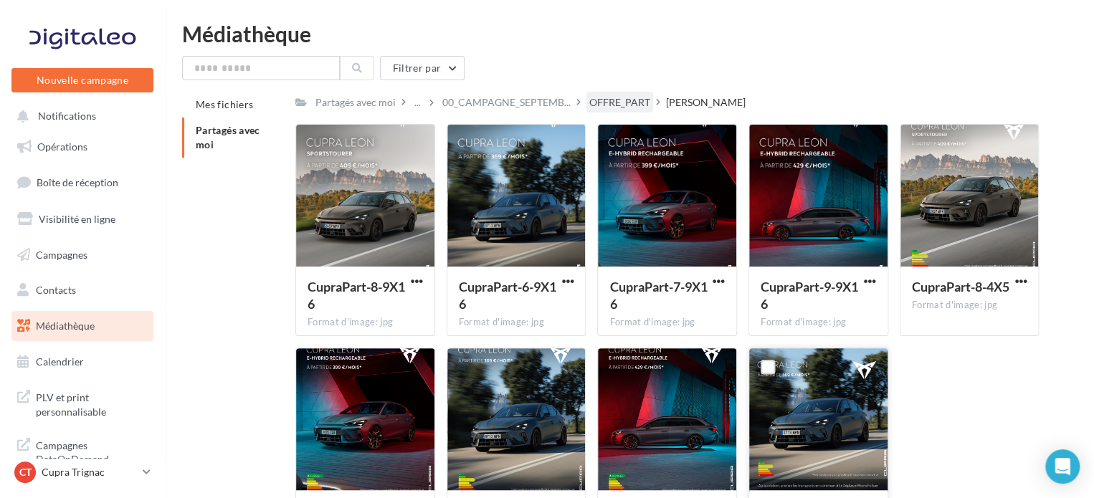
click at [615, 100] on div "OFFRE_PART" at bounding box center [619, 102] width 61 height 14
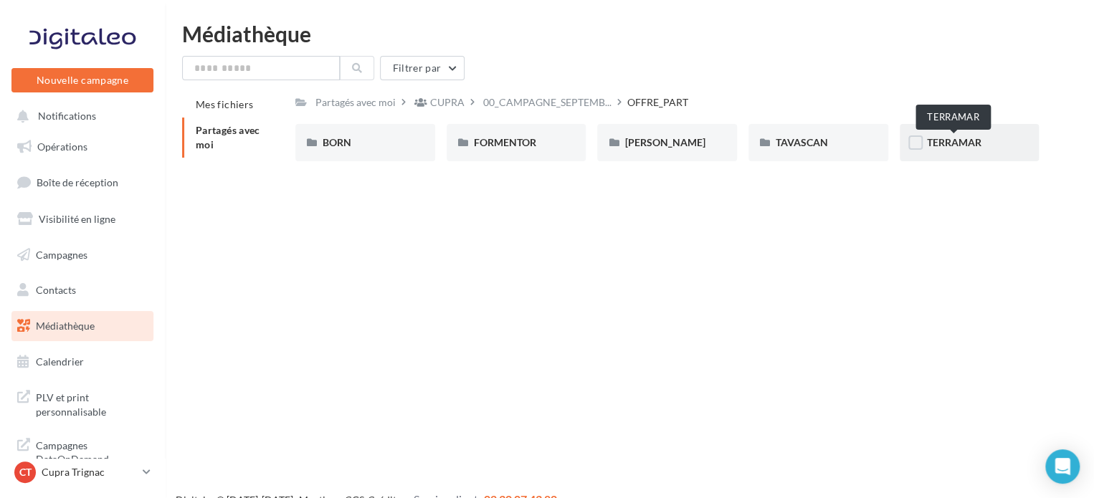
click at [929, 144] on span "TERRAMAR" at bounding box center [954, 142] width 54 height 12
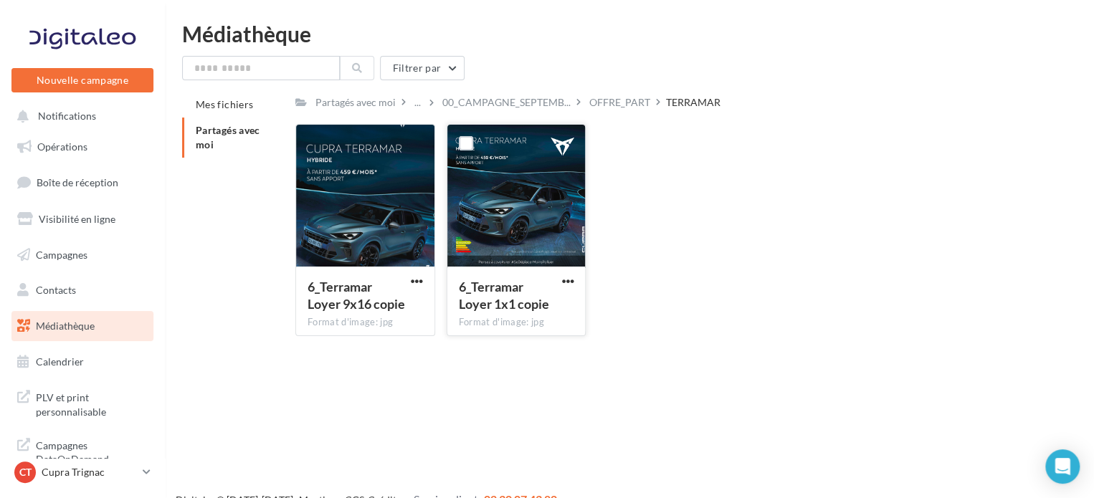
click at [574, 280] on button "button" at bounding box center [568, 282] width 18 height 14
click at [554, 286] on div "6_Terramar Loyer 1x1 copie" at bounding box center [508, 295] width 98 height 34
click at [565, 284] on span "button" at bounding box center [567, 281] width 12 height 12
click at [525, 313] on button "Télécharger" at bounding box center [504, 309] width 143 height 37
click at [604, 108] on div "OFFRE_PART" at bounding box center [619, 102] width 61 height 14
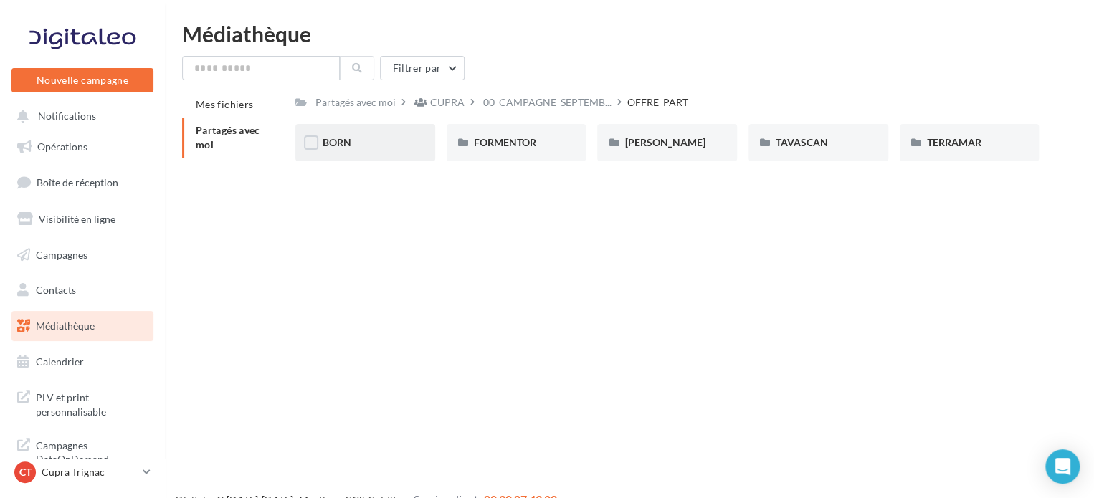
click at [359, 150] on div "BORN" at bounding box center [365, 143] width 85 height 14
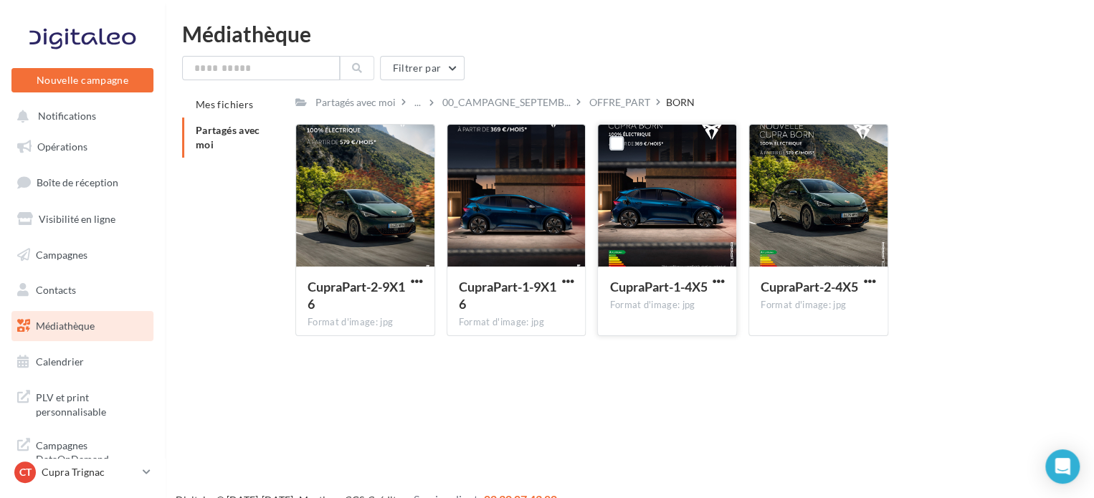
click at [659, 295] on div "CupraPart-1-4X5" at bounding box center [658, 286] width 98 height 17
click at [646, 233] on div at bounding box center [667, 196] width 138 height 143
click at [721, 280] on span "button" at bounding box center [719, 281] width 12 height 12
click at [683, 298] on button "Télécharger" at bounding box center [655, 309] width 143 height 37
click at [605, 97] on div "OFFRE_PART" at bounding box center [619, 102] width 61 height 14
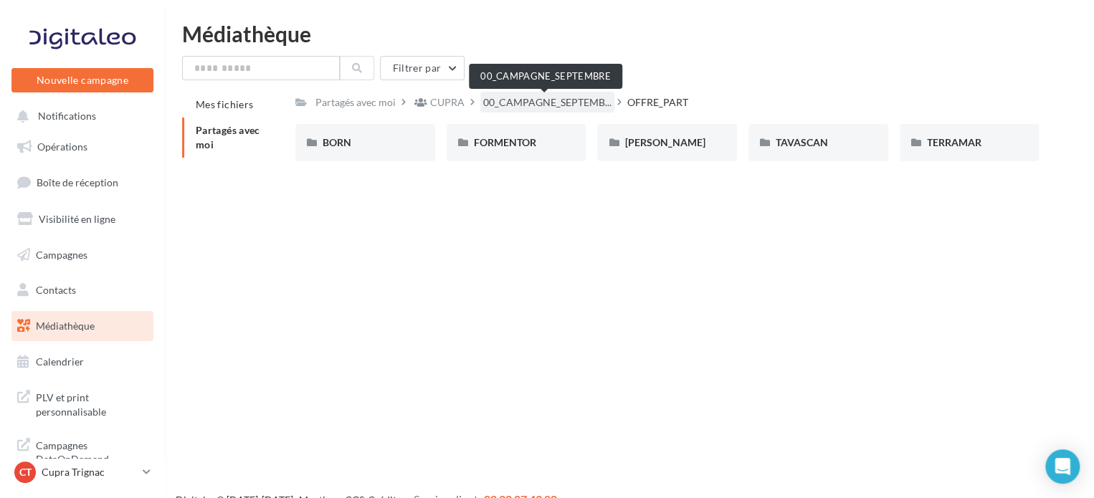
click at [576, 105] on span "00_CAMPAGNE_SEPTEMB..." at bounding box center [547, 102] width 128 height 14
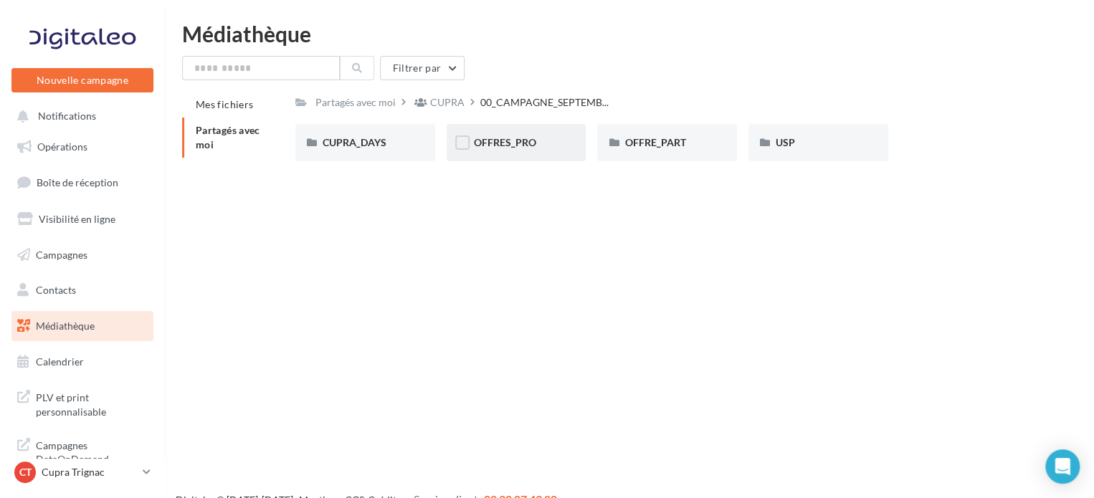
click at [552, 144] on div "OFFRES_PRO" at bounding box center [516, 143] width 85 height 14
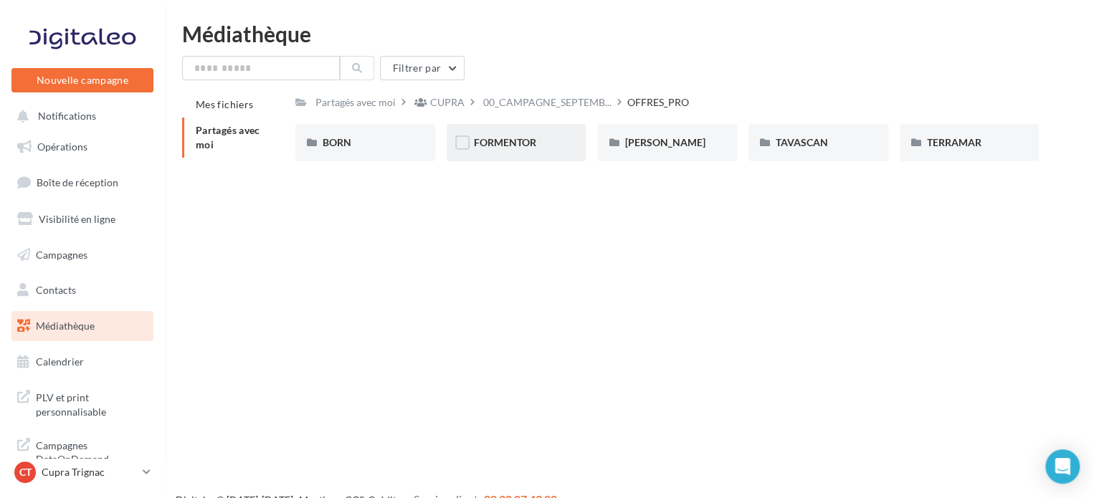
click at [492, 152] on div "FORMENTOR" at bounding box center [517, 142] width 140 height 37
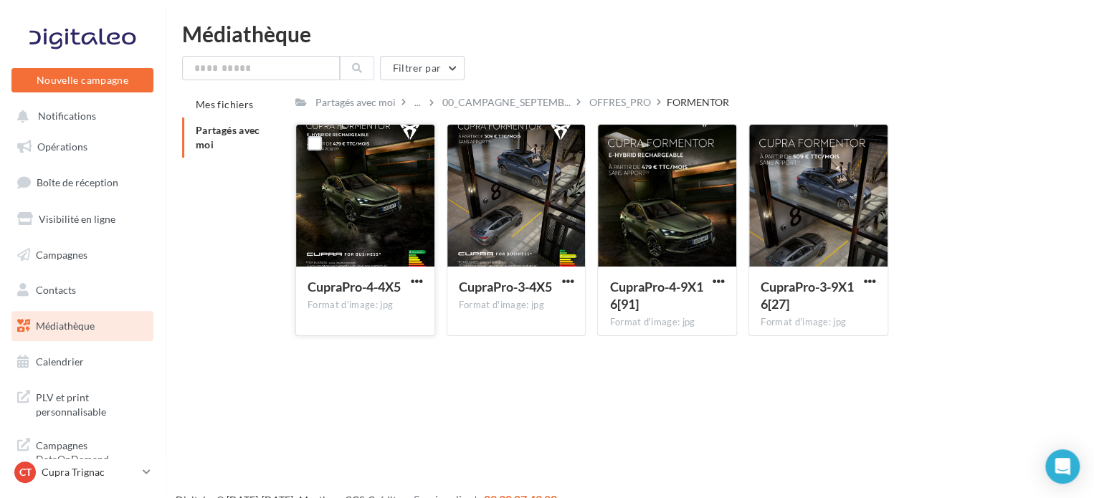
click at [402, 223] on div at bounding box center [365, 196] width 138 height 143
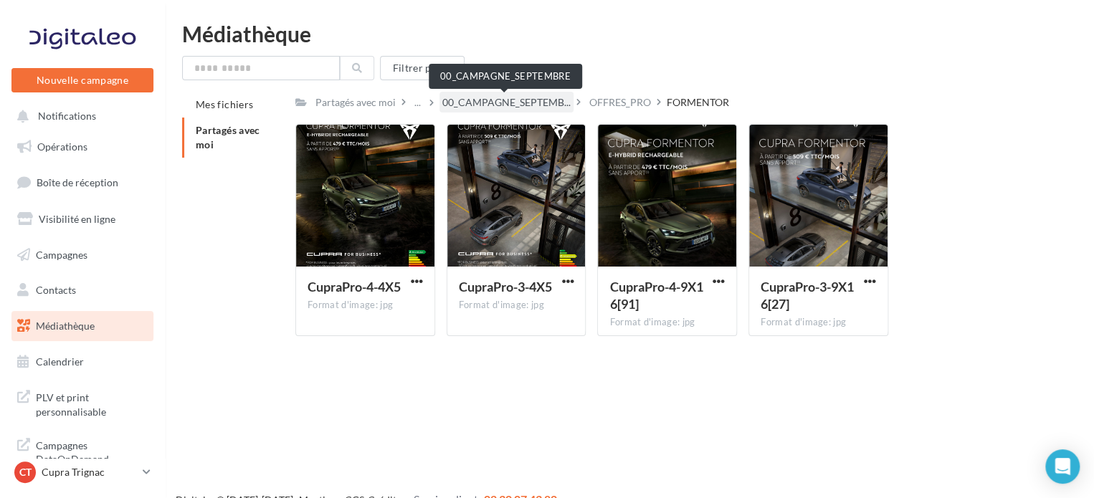
click at [550, 105] on span "00_CAMPAGNE_SEPTEMB..." at bounding box center [506, 102] width 128 height 14
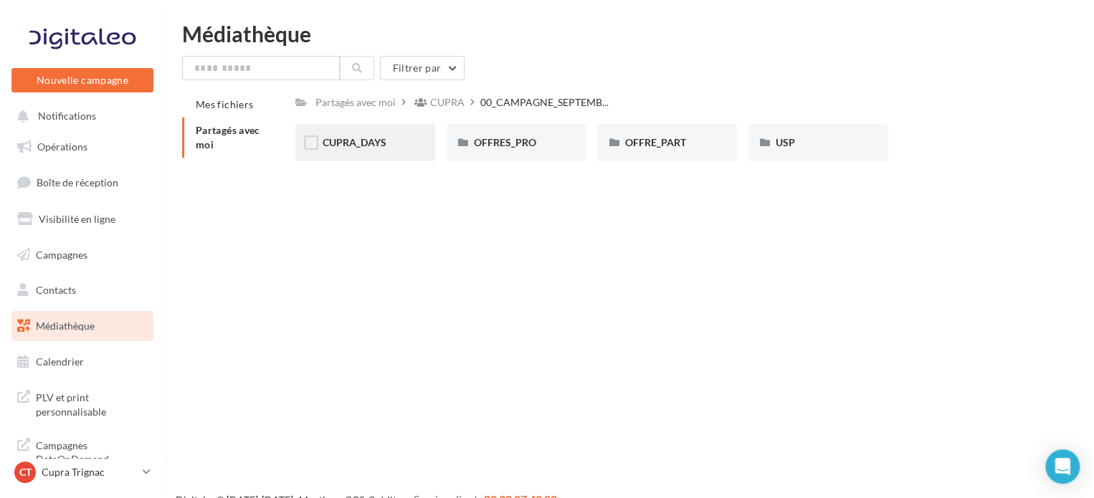
click at [413, 148] on div "CUPRA_DAYS" at bounding box center [365, 142] width 140 height 37
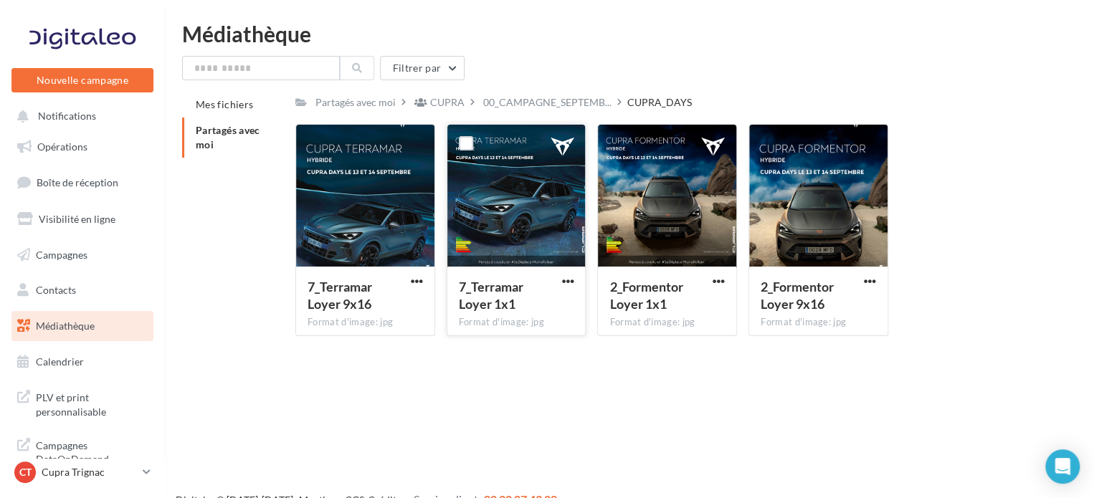
click at [574, 285] on button "button" at bounding box center [568, 282] width 18 height 14
click at [516, 319] on button "Télécharger" at bounding box center [504, 309] width 143 height 37
click at [427, 96] on div "CUPRA" at bounding box center [440, 102] width 56 height 21
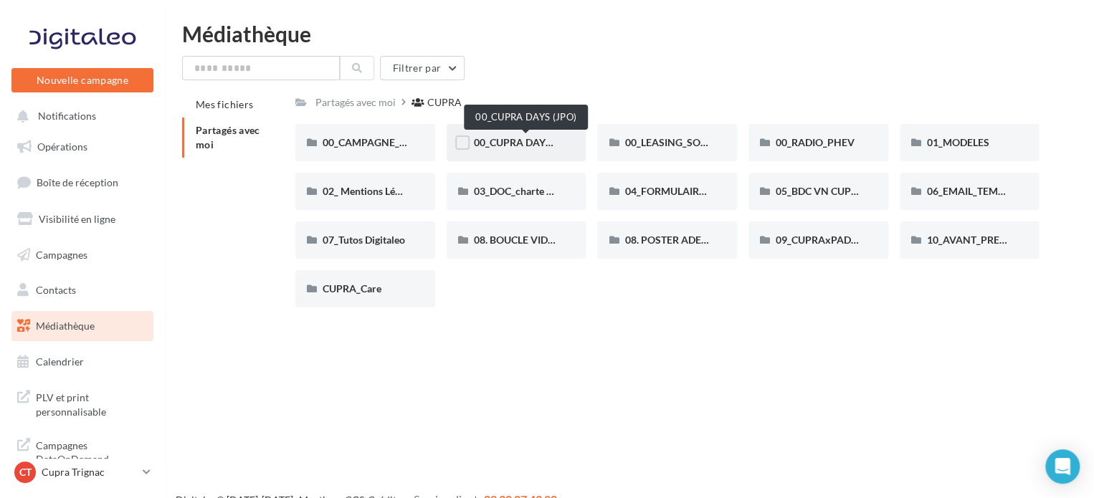
click at [536, 143] on span "00_CUPRA DAYS (JPO)" at bounding box center [526, 142] width 104 height 12
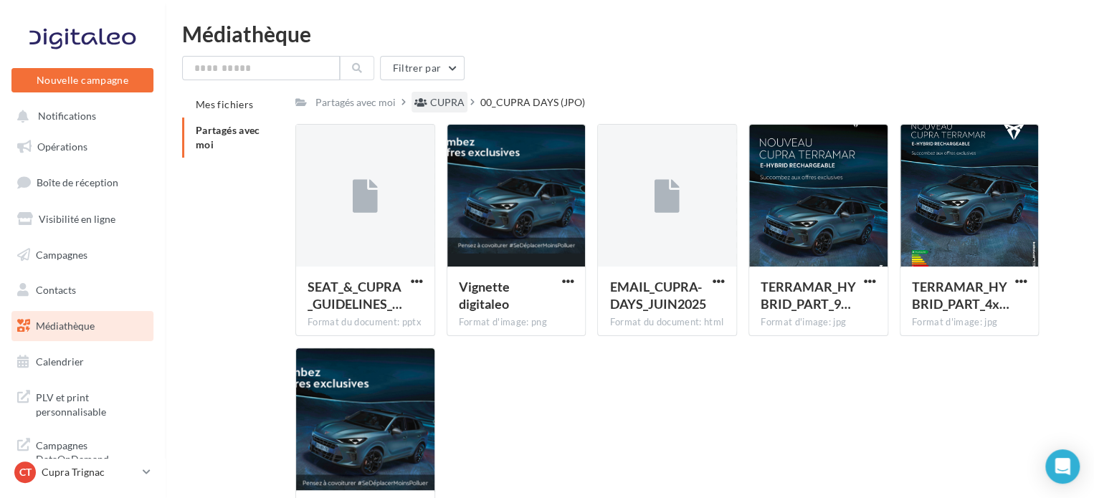
click at [439, 97] on div "CUPRA" at bounding box center [447, 102] width 34 height 14
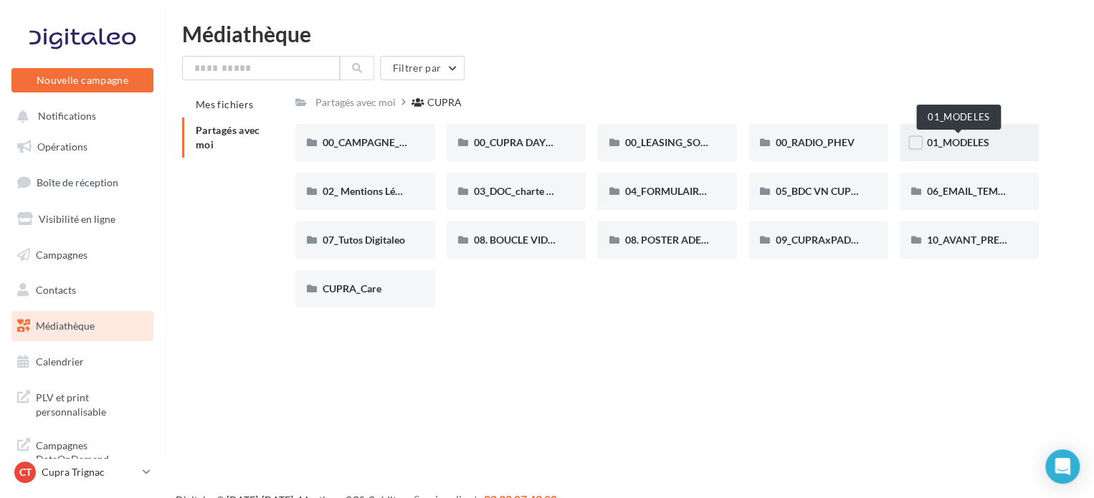
click at [954, 138] on span "01_MODELES" at bounding box center [958, 142] width 62 height 12
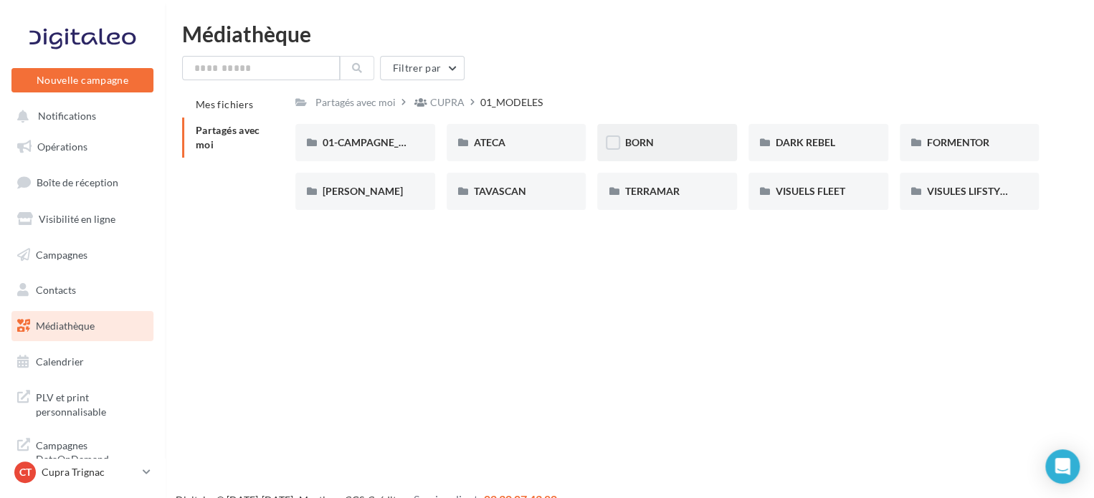
click at [685, 143] on div "BORN" at bounding box center [667, 143] width 85 height 14
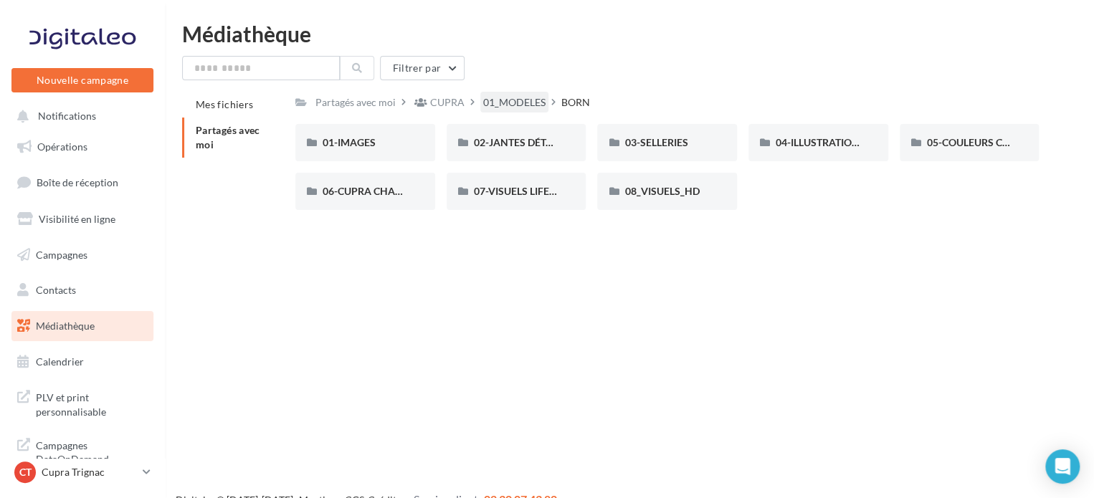
click at [502, 97] on div "01_MODELES" at bounding box center [514, 102] width 62 height 14
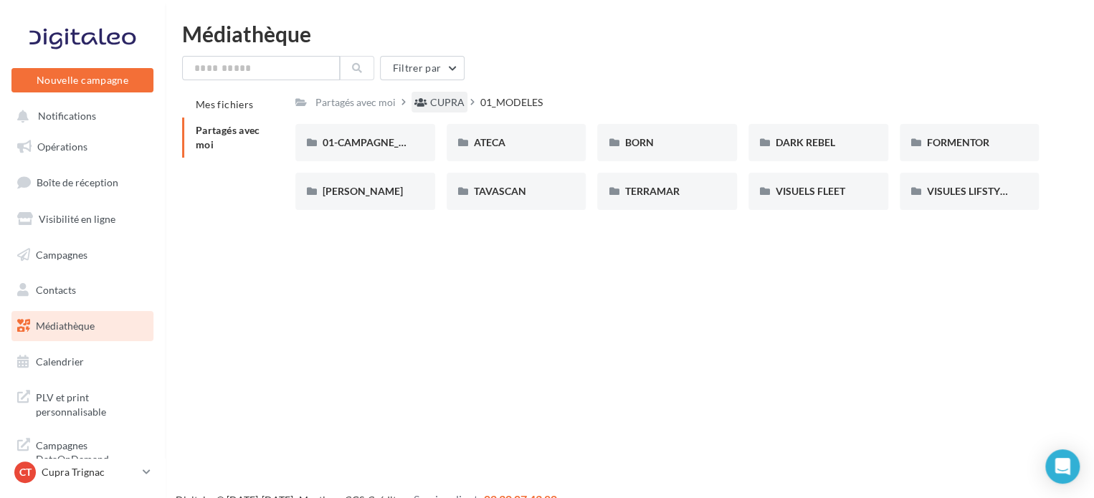
click at [433, 105] on div "CUPRA" at bounding box center [447, 102] width 34 height 14
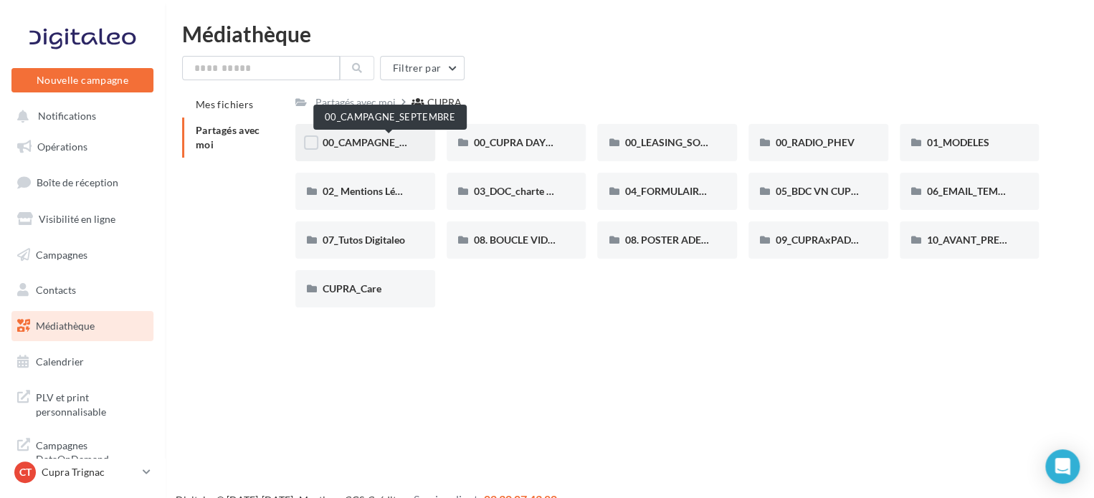
click at [356, 140] on span "00_CAMPAGNE_SEPTEMBRE" at bounding box center [390, 142] width 134 height 12
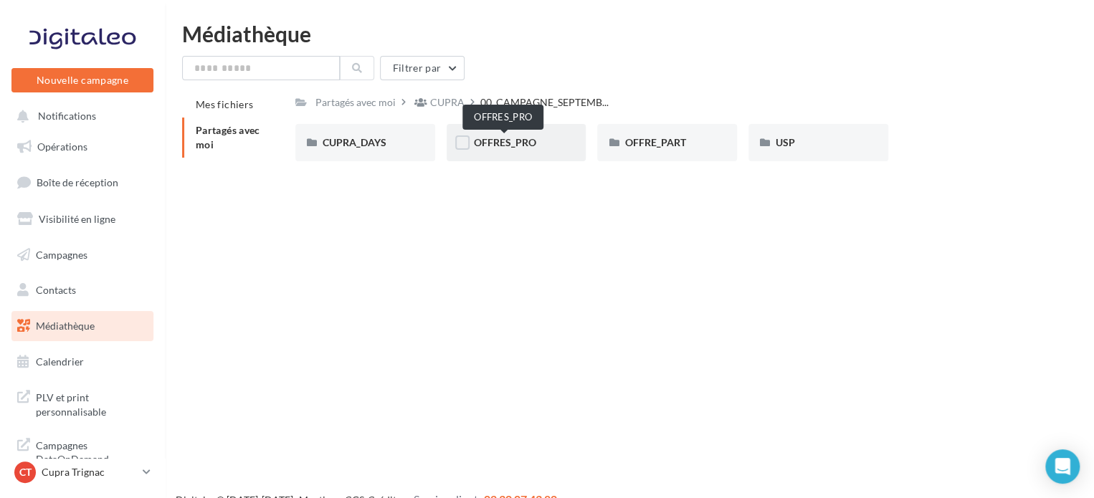
click at [516, 140] on span "OFFRES_PRO" at bounding box center [505, 142] width 62 height 12
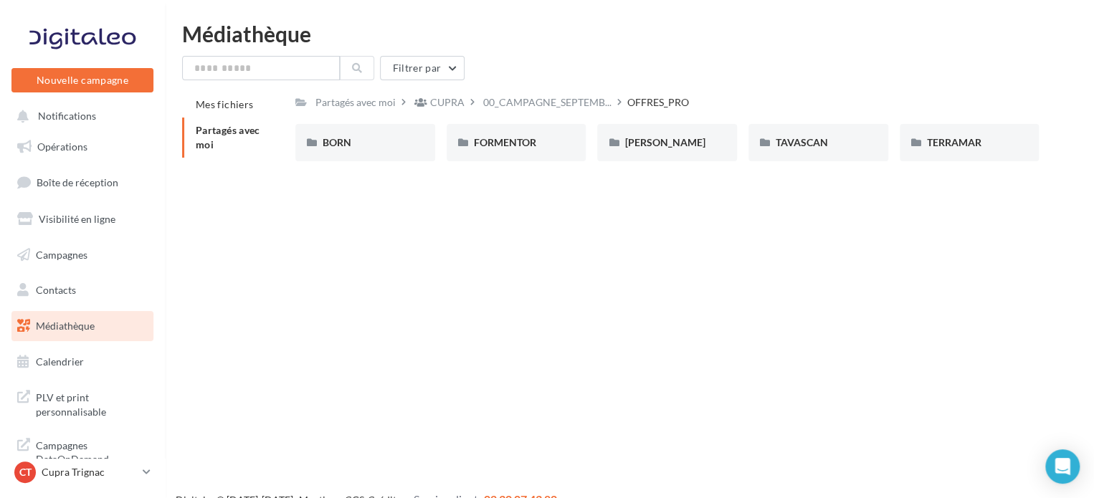
drag, startPoint x: 510, startPoint y: 136, endPoint x: 483, endPoint y: 214, distance: 83.2
click at [478, 224] on div "Nouvelle campagne Nouvelle campagne Notifications Opérations Boîte de réception…" at bounding box center [547, 272] width 1094 height 498
click at [511, 158] on div "FORMENTOR" at bounding box center [517, 142] width 140 height 37
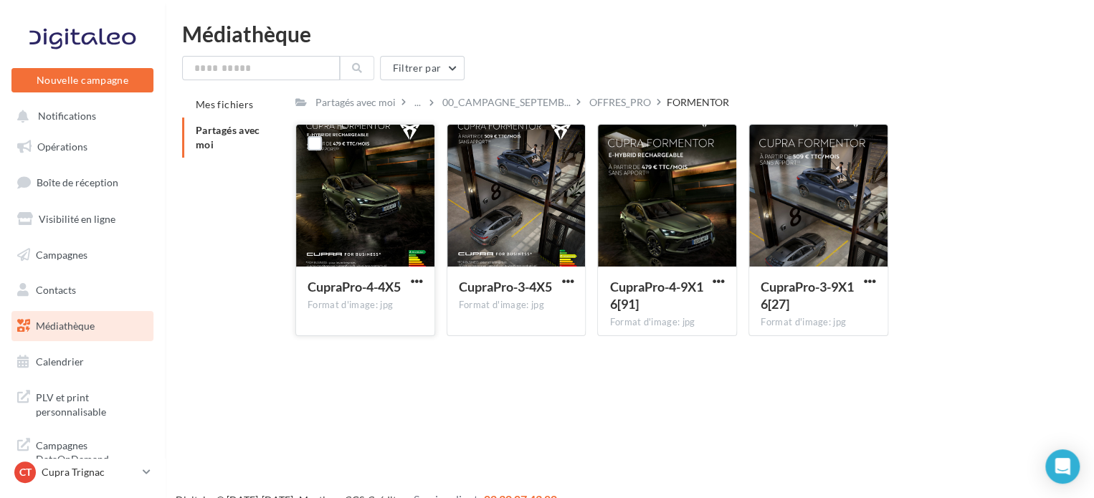
click at [427, 194] on div at bounding box center [365, 196] width 138 height 143
click at [418, 275] on span "button" at bounding box center [417, 281] width 12 height 12
click at [390, 316] on button "Télécharger" at bounding box center [354, 309] width 143 height 37
click at [608, 103] on div "OFFRES_PRO" at bounding box center [620, 102] width 62 height 14
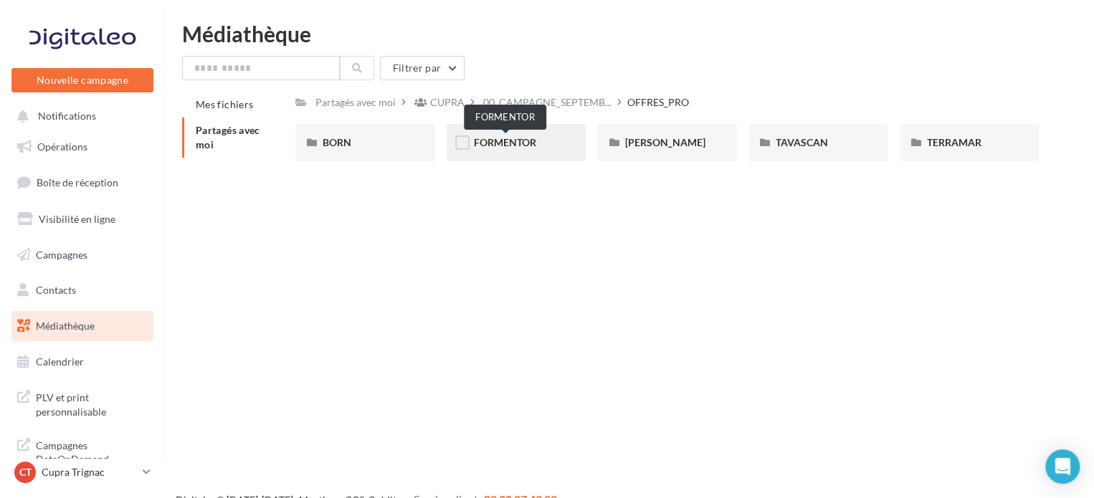
click at [508, 143] on span "FORMENTOR" at bounding box center [505, 142] width 62 height 12
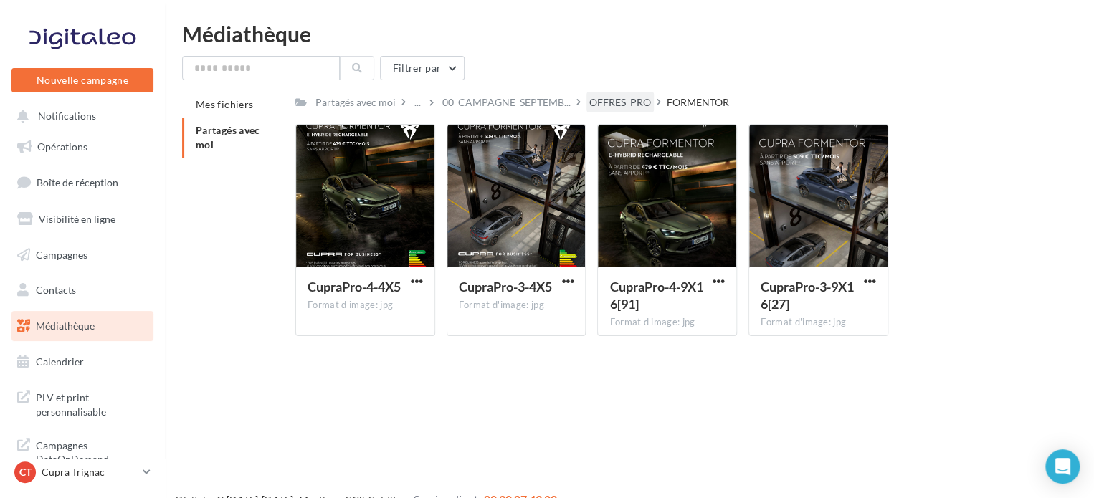
click at [598, 108] on div "OFFRES_PRO" at bounding box center [620, 102] width 62 height 14
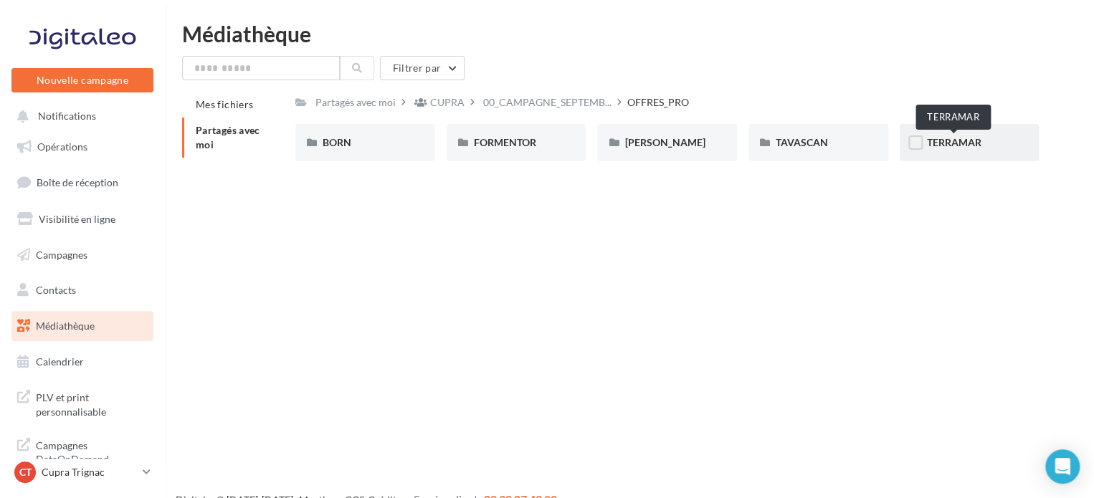
click at [938, 143] on span "TERRAMAR" at bounding box center [954, 142] width 54 height 12
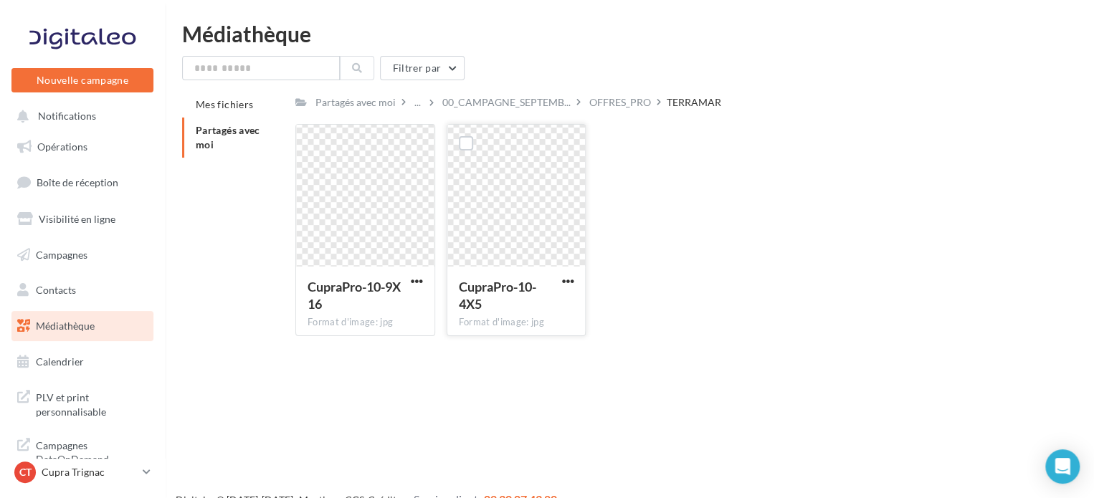
click at [566, 275] on div at bounding box center [568, 281] width 18 height 14
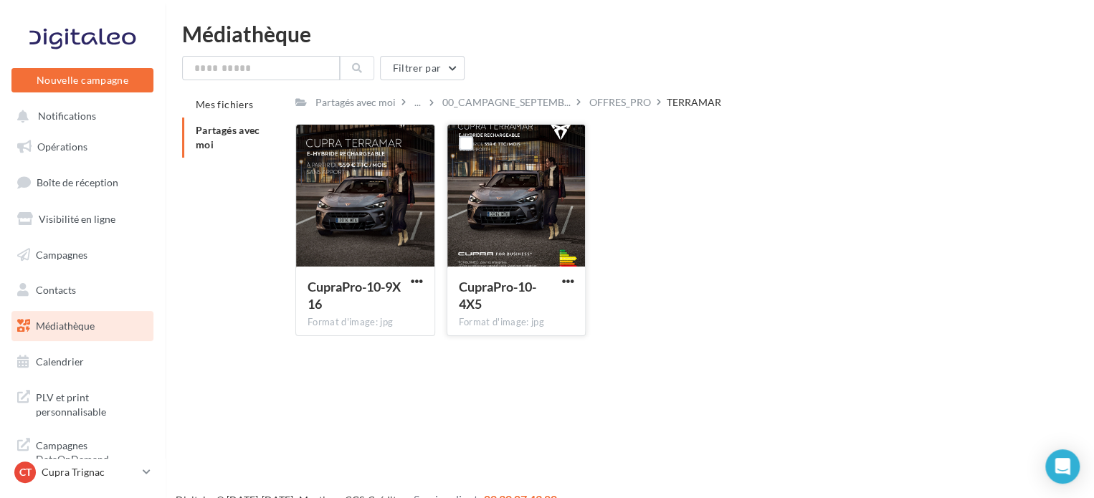
click at [579, 275] on div "CupraPro-10-4X5 Format d'image: jpg" at bounding box center [516, 300] width 138 height 67
click at [584, 283] on div "CupraPro-10-4X5 Format d'image: jpg" at bounding box center [516, 300] width 138 height 67
click at [577, 280] on div "CupraPro-10-4X5 Format d'image: jpg" at bounding box center [516, 300] width 138 height 67
click at [566, 285] on span "button" at bounding box center [567, 281] width 12 height 12
click at [519, 306] on button "Télécharger" at bounding box center [504, 309] width 143 height 37
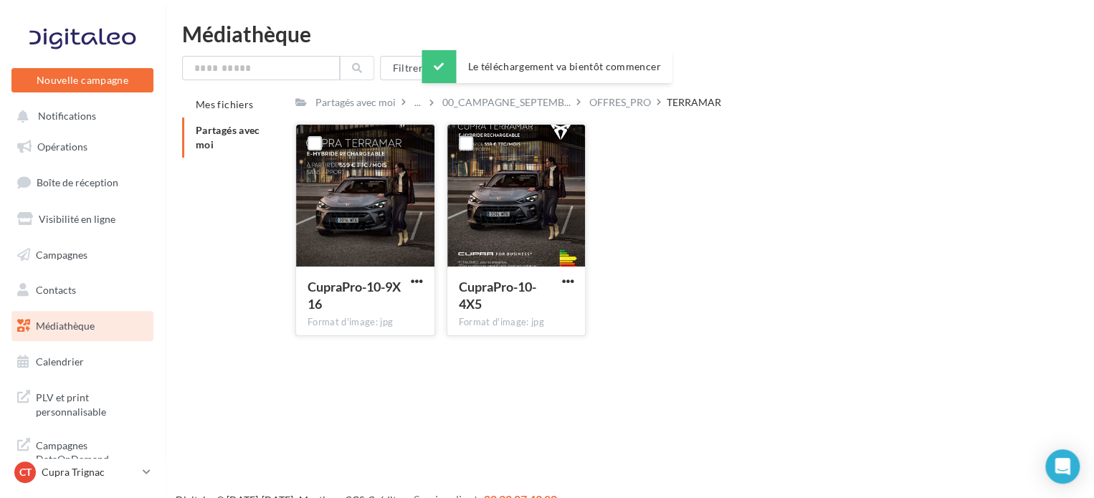
click at [423, 275] on button "button" at bounding box center [417, 282] width 18 height 14
click at [393, 305] on button "Télécharger" at bounding box center [354, 309] width 143 height 37
click at [606, 103] on div "OFFRES_PRO" at bounding box center [620, 102] width 62 height 14
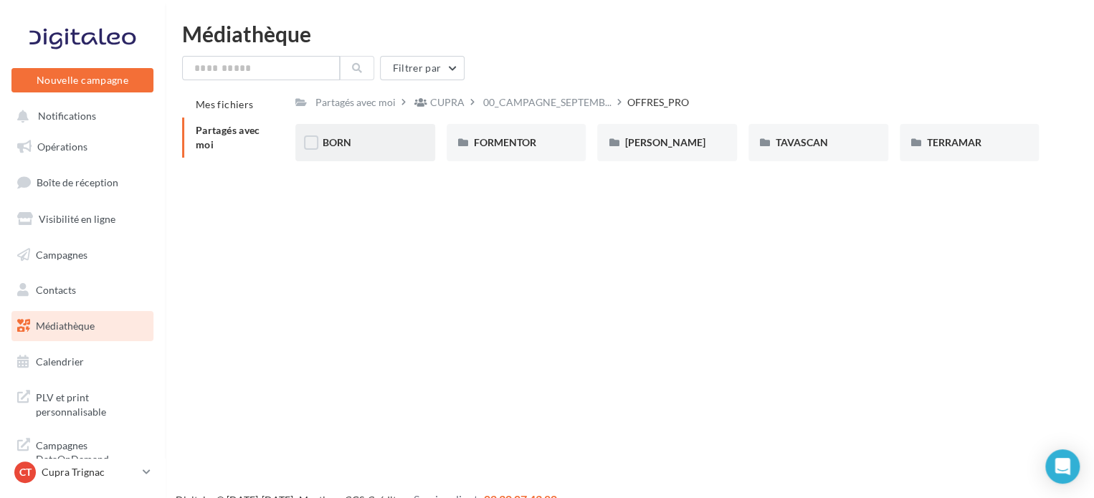
click at [356, 149] on div "BORN" at bounding box center [365, 143] width 85 height 14
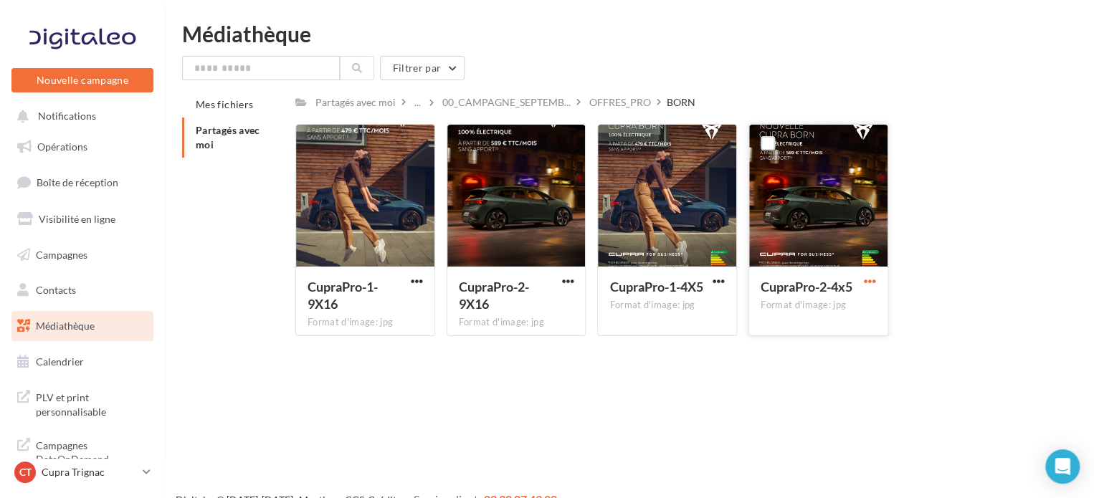
click at [873, 283] on span "button" at bounding box center [870, 281] width 12 height 12
click at [791, 303] on button "Télécharger" at bounding box center [807, 309] width 143 height 37
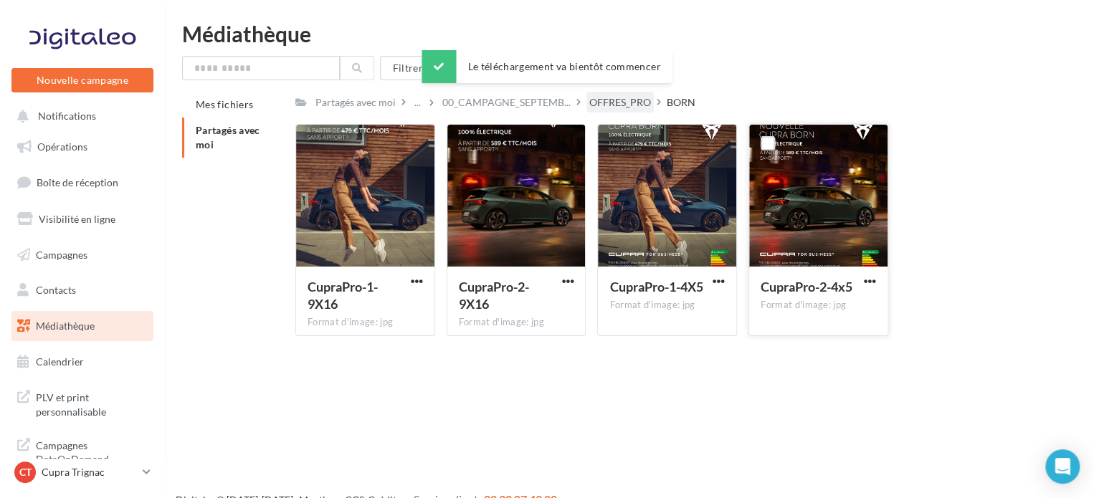
click at [613, 99] on div "OFFRES_PRO" at bounding box center [620, 102] width 62 height 14
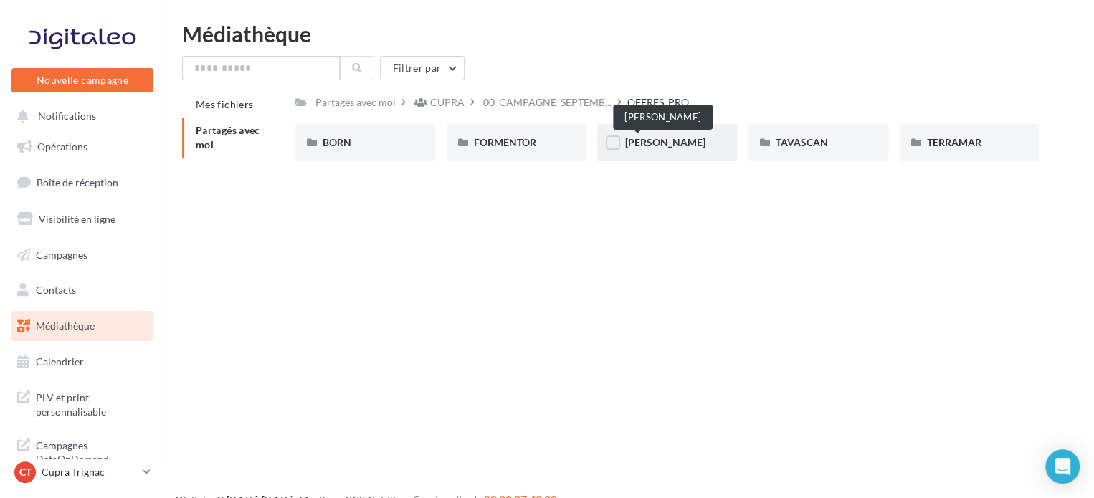
click at [650, 139] on span "LEON" at bounding box center [665, 142] width 80 height 12
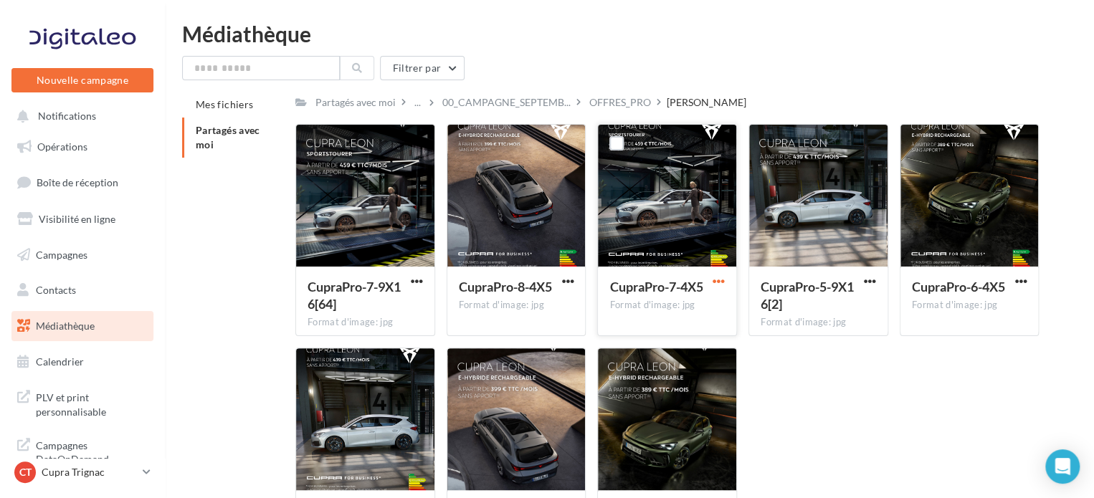
click at [720, 277] on span "button" at bounding box center [719, 281] width 12 height 12
click at [774, 435] on div "CupraPro-7-9X16[64] Format d'image: jpg CupraPro-7-9X16[64] CupraPro-8-4X5 Form…" at bounding box center [672, 347] width 755 height 447
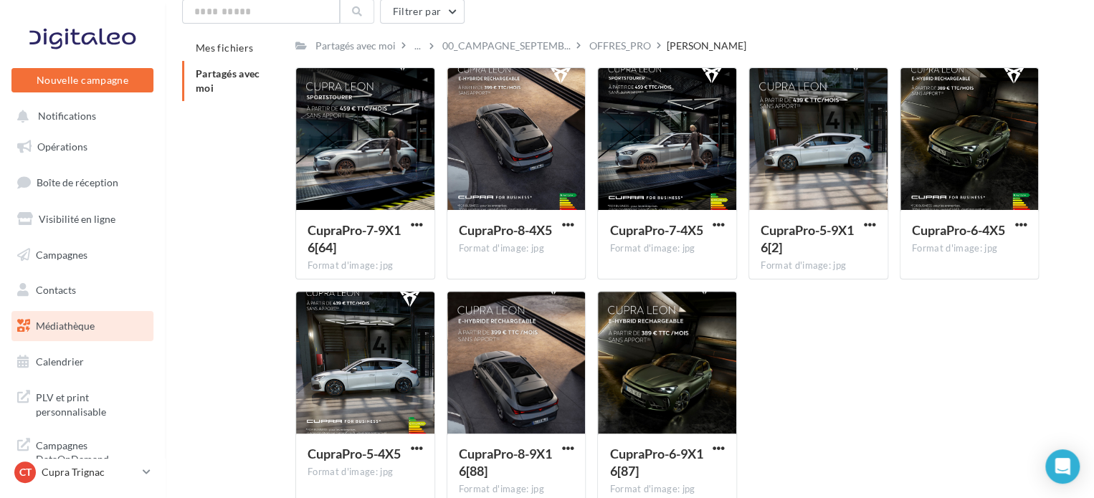
scroll to position [134, 0]
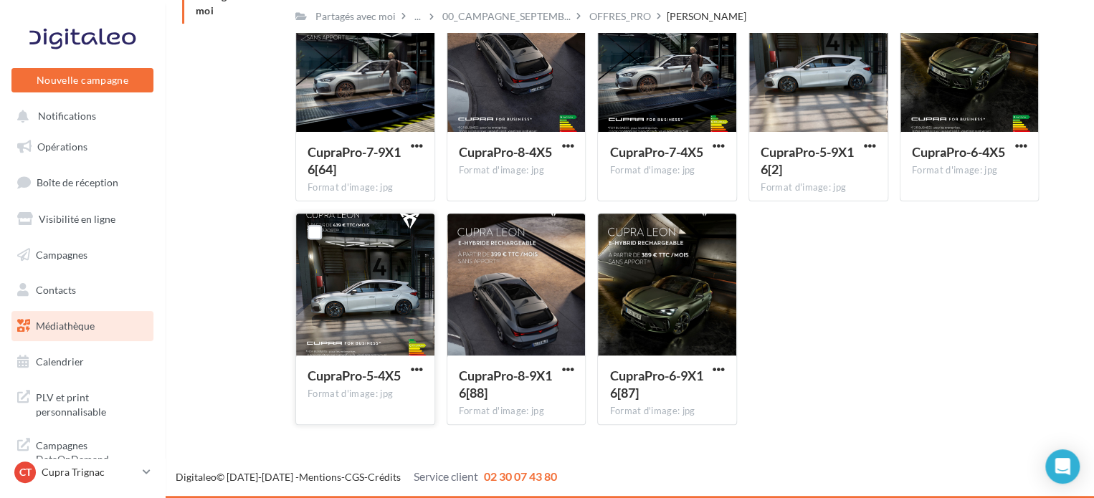
click at [424, 366] on button "button" at bounding box center [417, 371] width 18 height 14
click at [348, 397] on button "Télécharger" at bounding box center [354, 398] width 143 height 37
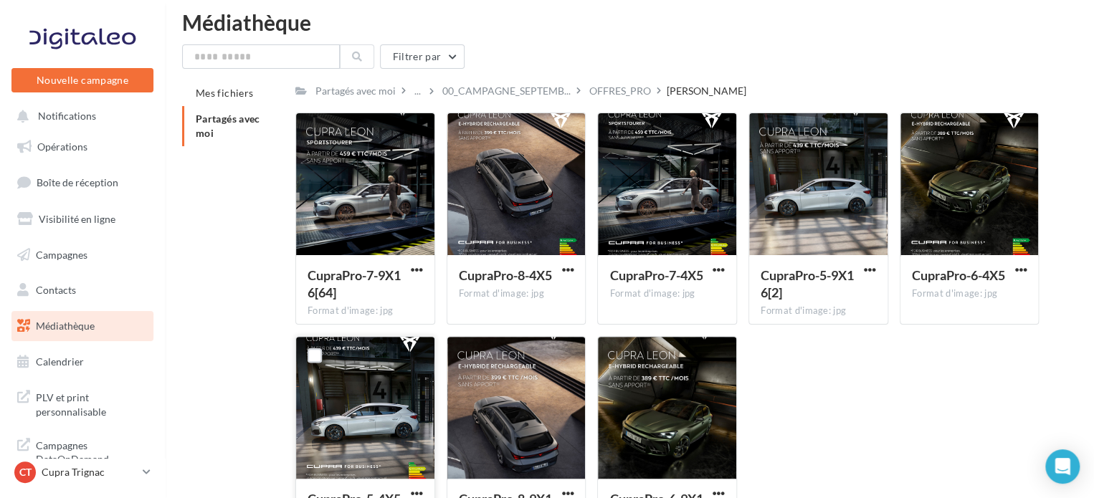
scroll to position [0, 0]
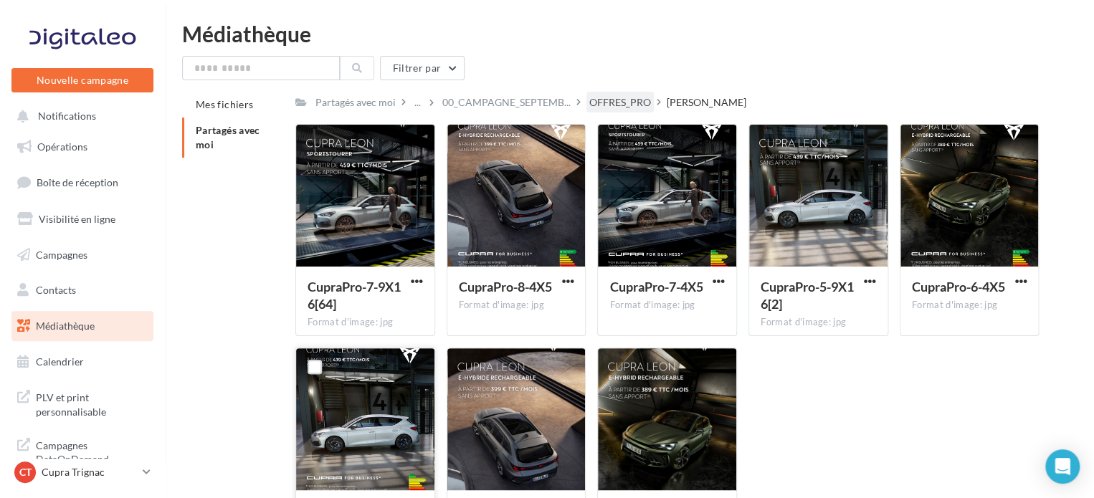
click at [615, 108] on div "OFFRES_PRO" at bounding box center [620, 102] width 62 height 14
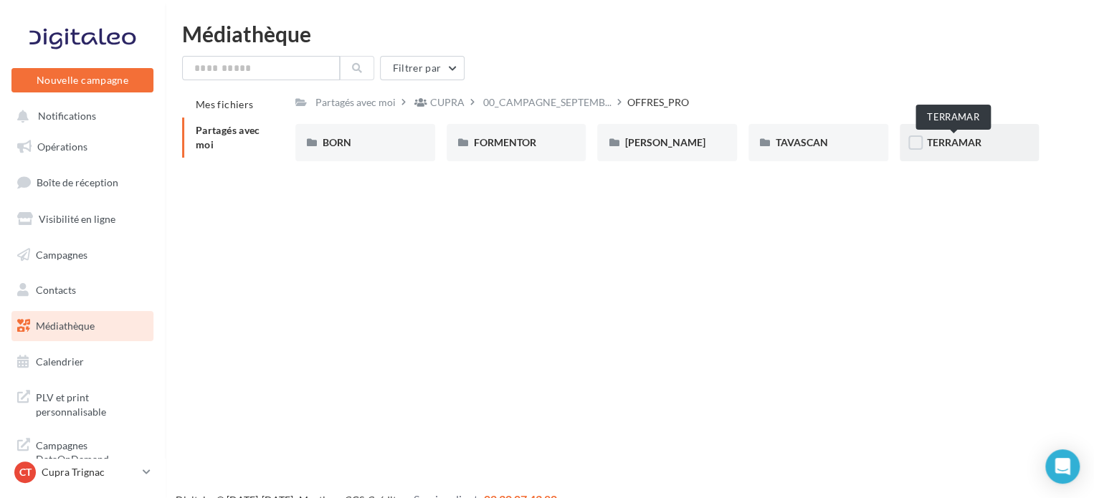
click at [927, 143] on span "TERRAMAR" at bounding box center [954, 142] width 54 height 12
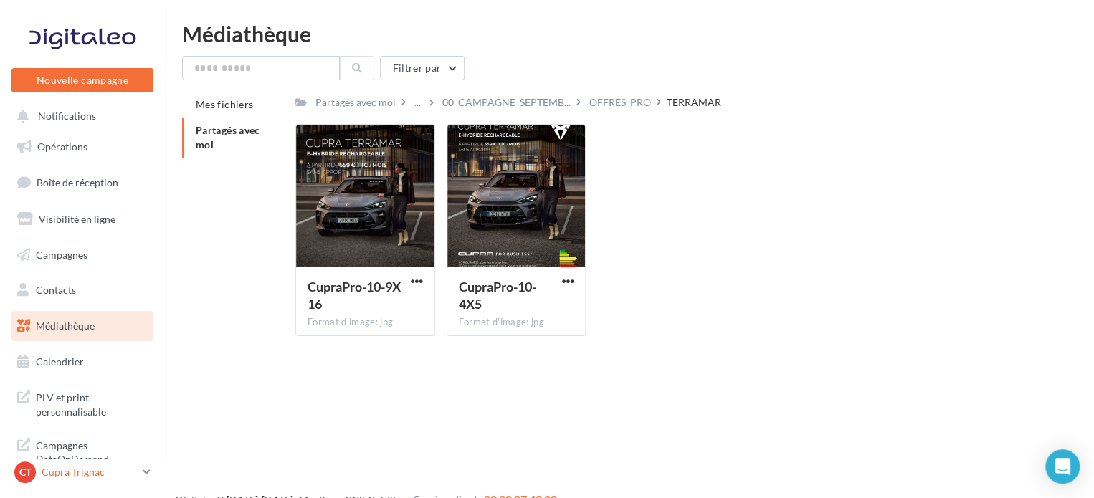
click at [108, 473] on p "Cupra Trignac" at bounding box center [89, 472] width 95 height 14
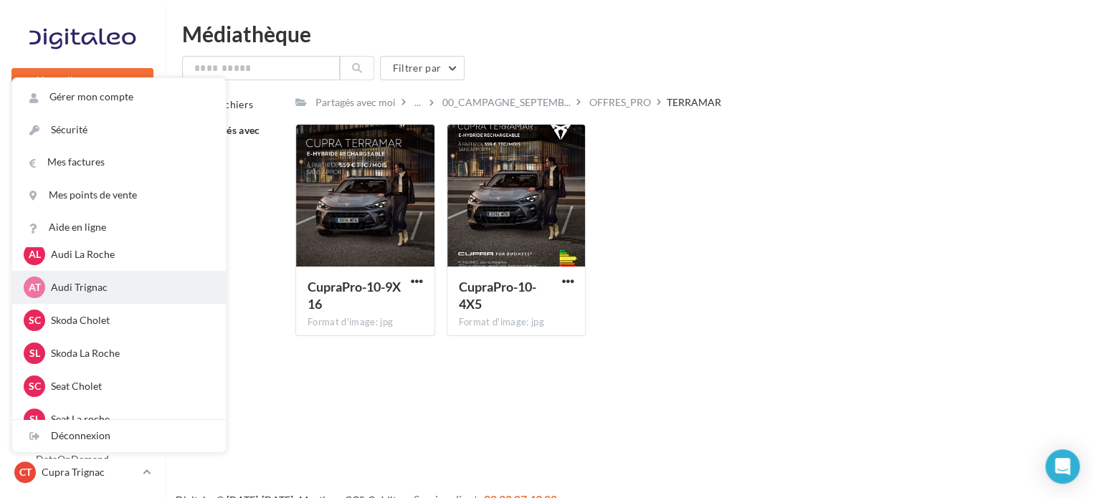
scroll to position [215, 0]
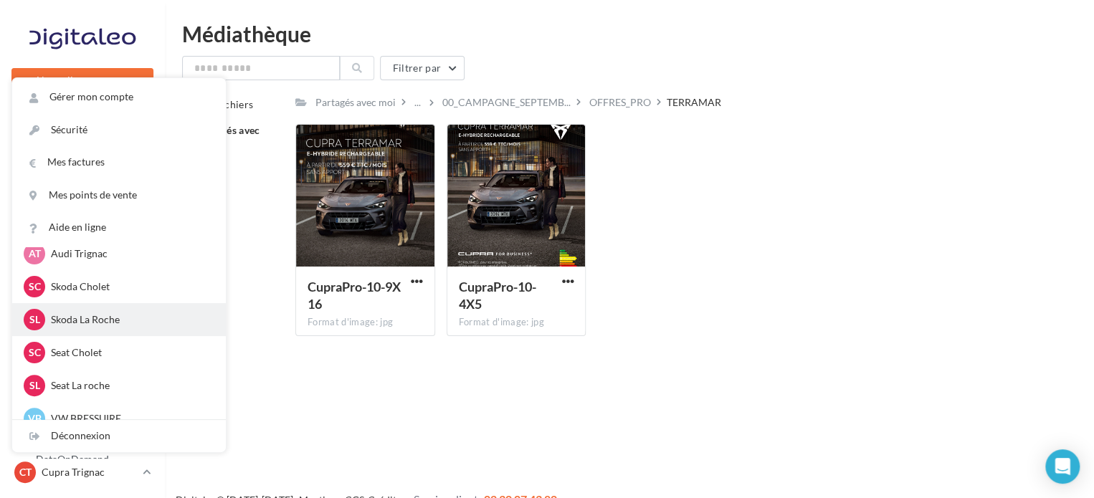
click at [126, 321] on p "Skoda La Roche" at bounding box center [130, 320] width 158 height 14
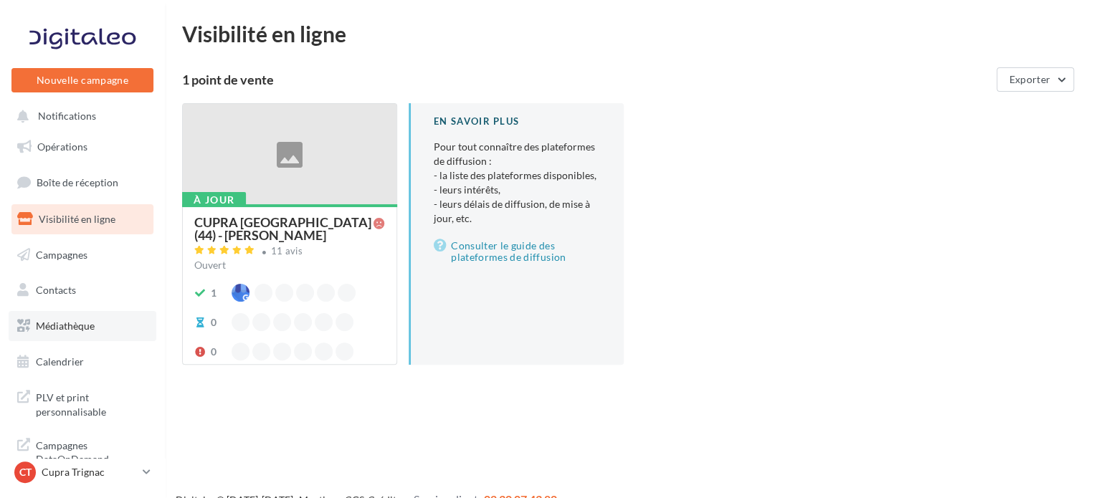
click at [101, 330] on link "Médiathèque" at bounding box center [83, 326] width 148 height 30
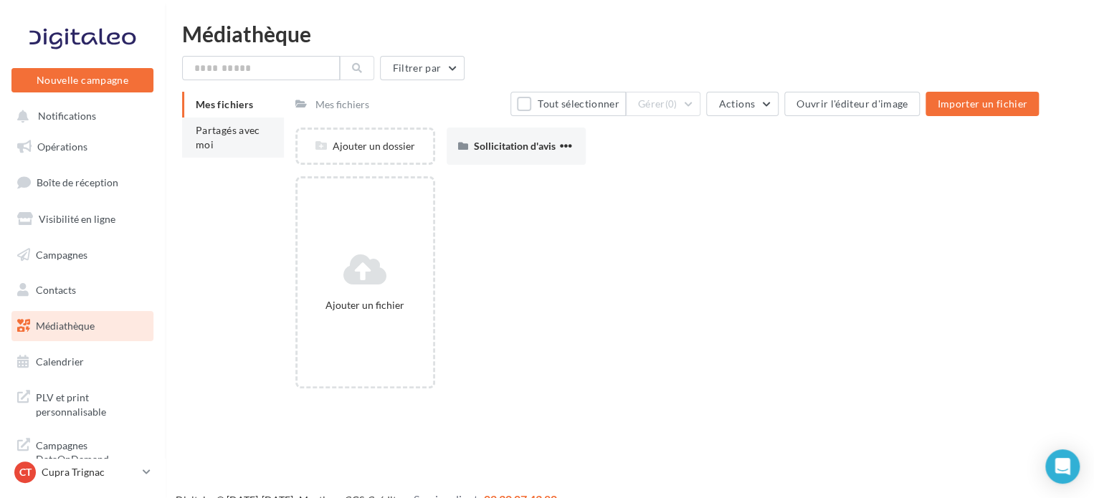
click at [220, 129] on span "Partagés avec moi" at bounding box center [228, 137] width 65 height 27
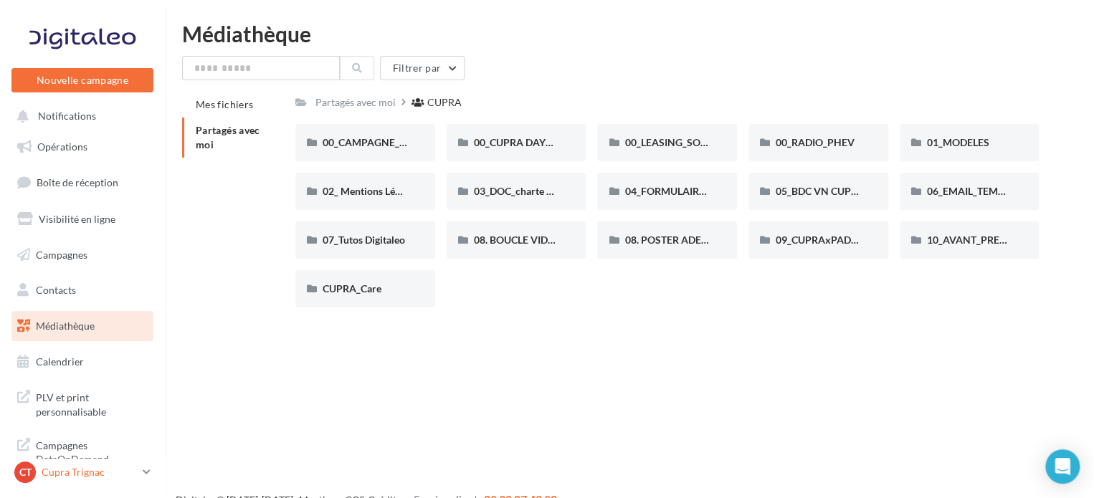
click at [66, 470] on p "Cupra Trignac" at bounding box center [89, 472] width 95 height 14
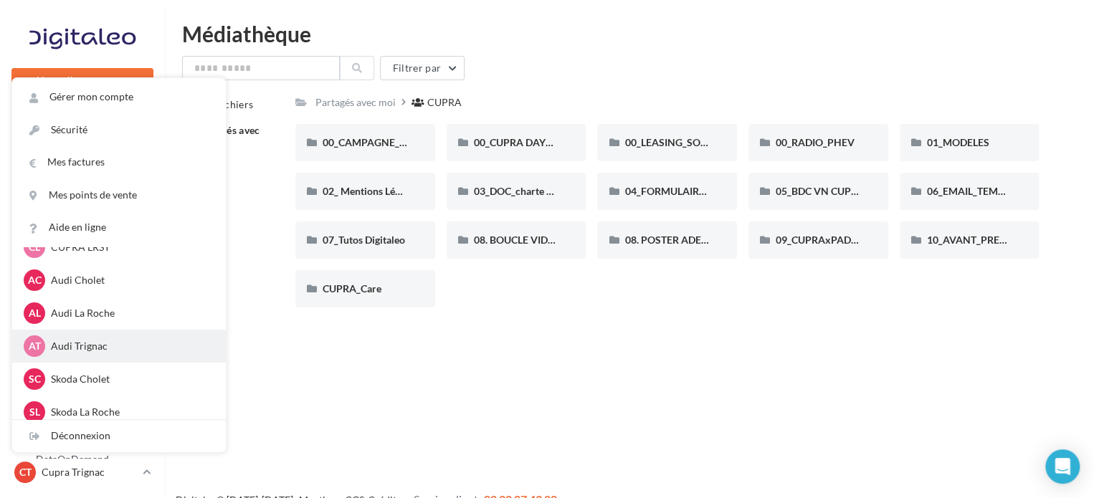
scroll to position [143, 0]
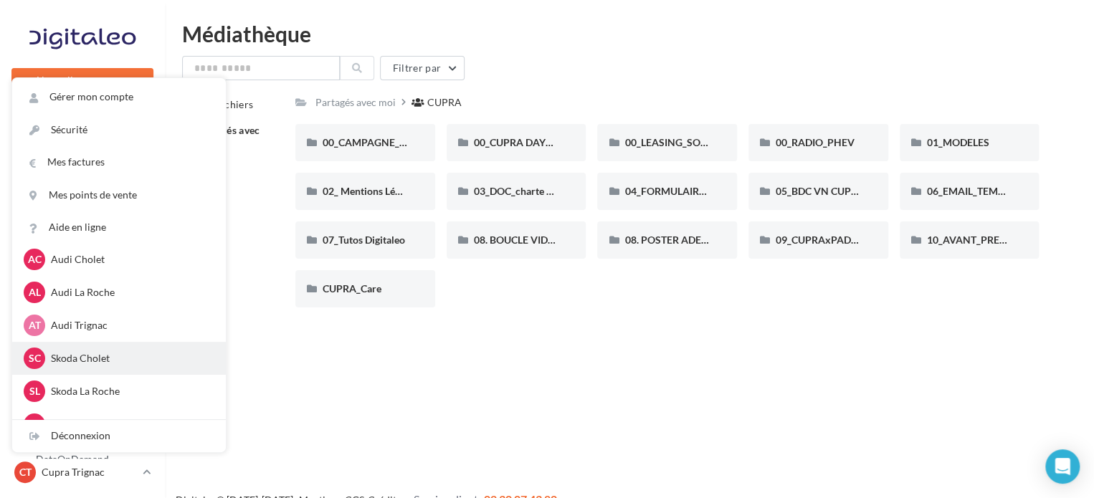
click at [115, 363] on p "Skoda Cholet" at bounding box center [130, 358] width 158 height 14
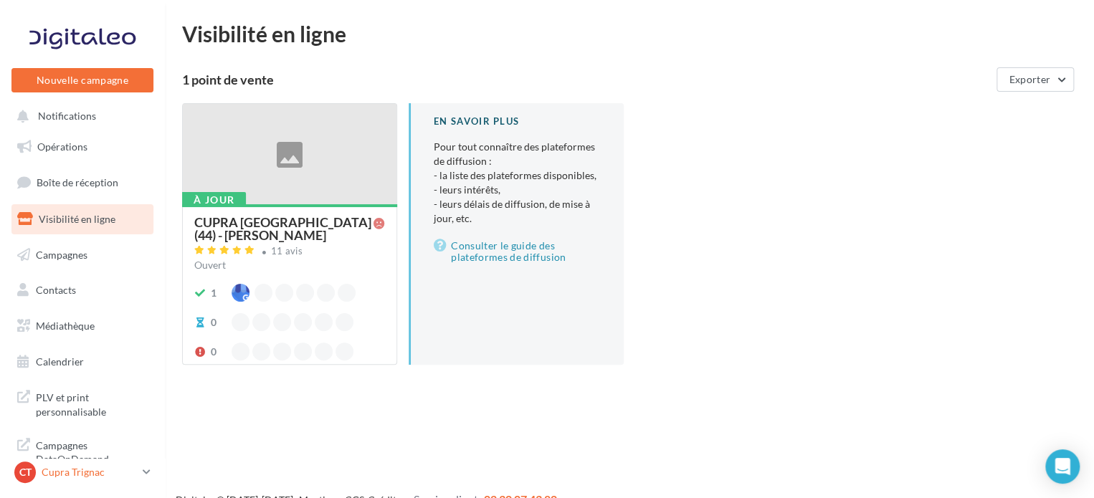
click at [86, 462] on div "CT Cupra Trignac cupra_saintnazaire" at bounding box center [75, 473] width 123 height 22
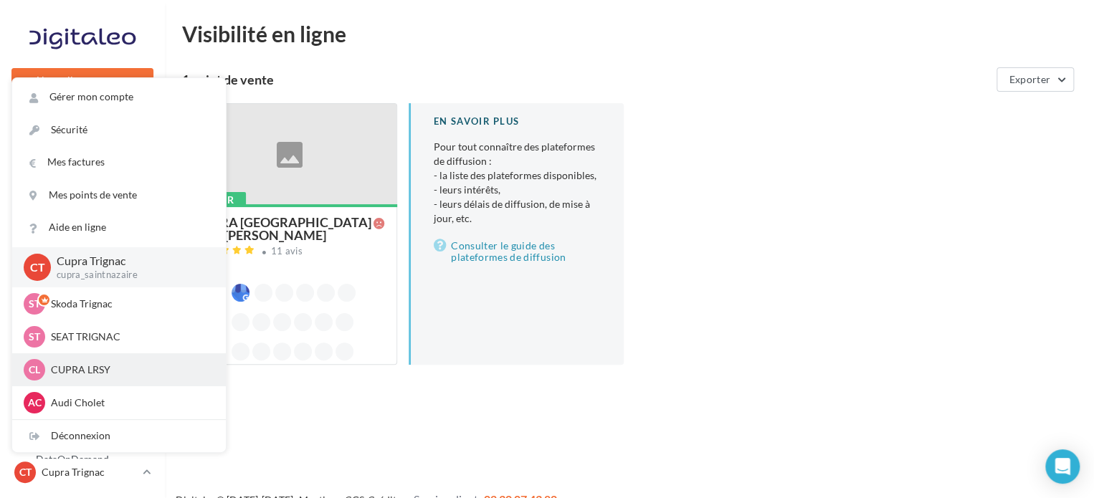
scroll to position [72, 0]
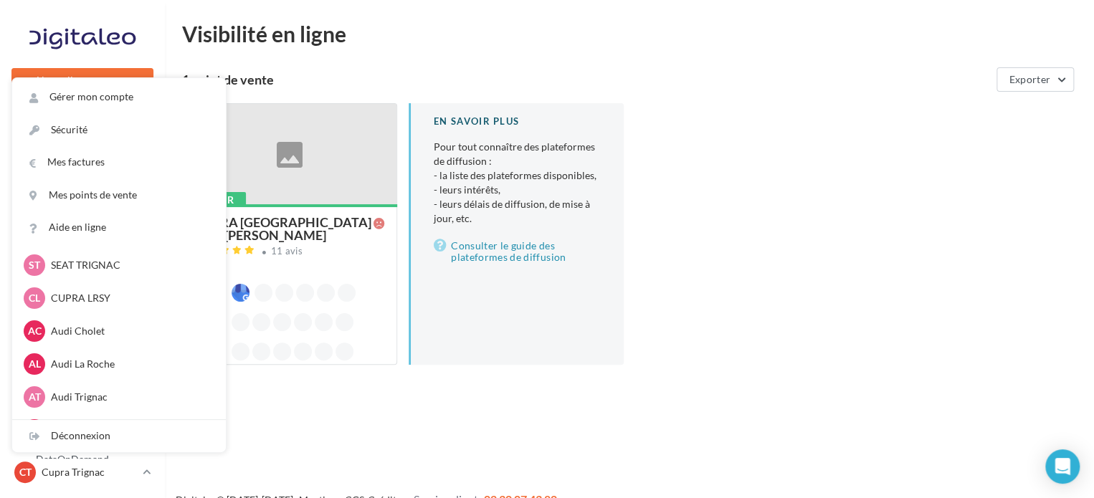
click at [431, 421] on div "Nouvelle campagne Nouvelle campagne Notifications Opérations Boîte de réception…" at bounding box center [547, 272] width 1094 height 498
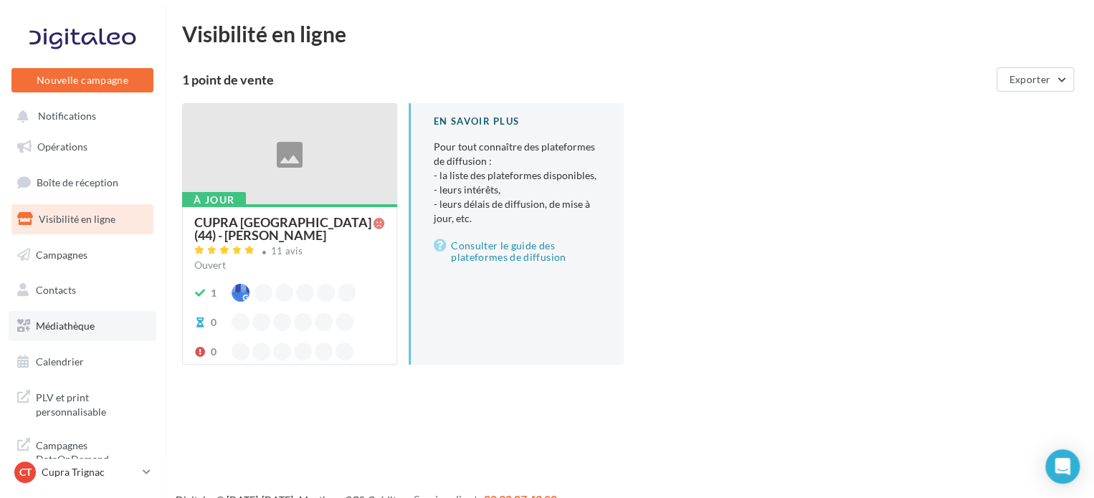
click at [90, 328] on span "Médiathèque" at bounding box center [65, 326] width 59 height 12
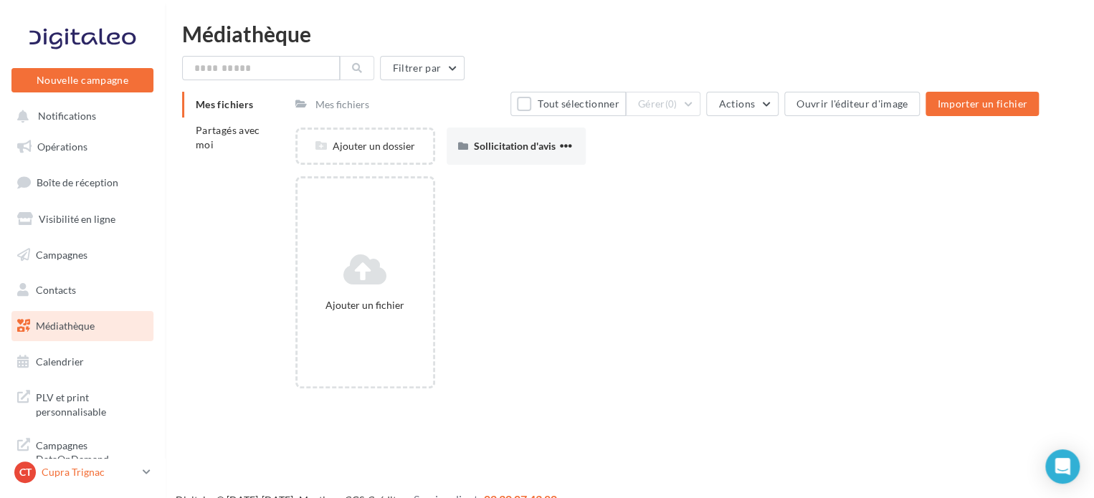
click at [77, 473] on p "Cupra Trignac" at bounding box center [89, 472] width 95 height 14
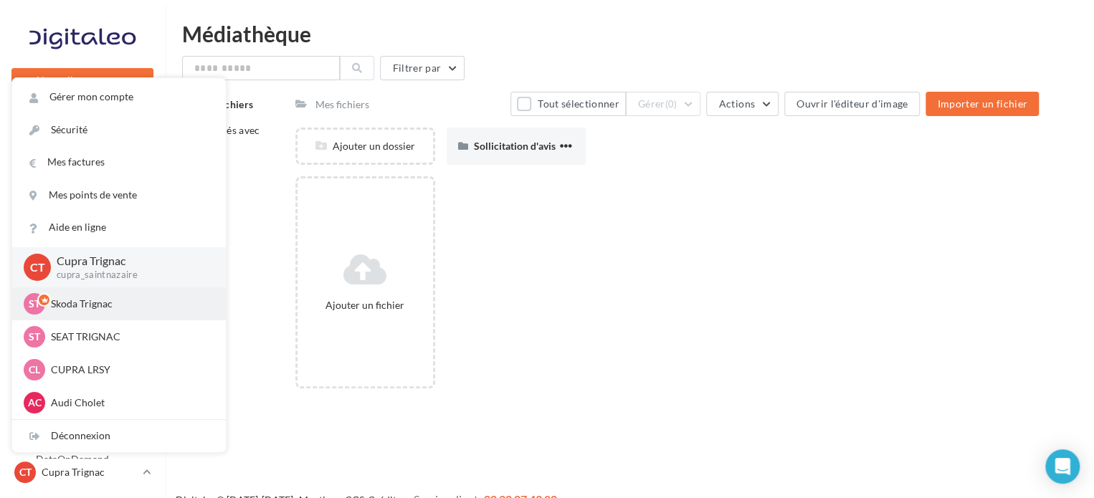
click at [107, 301] on p "Skoda Trignac" at bounding box center [130, 304] width 158 height 14
